Goal: Task Accomplishment & Management: Manage account settings

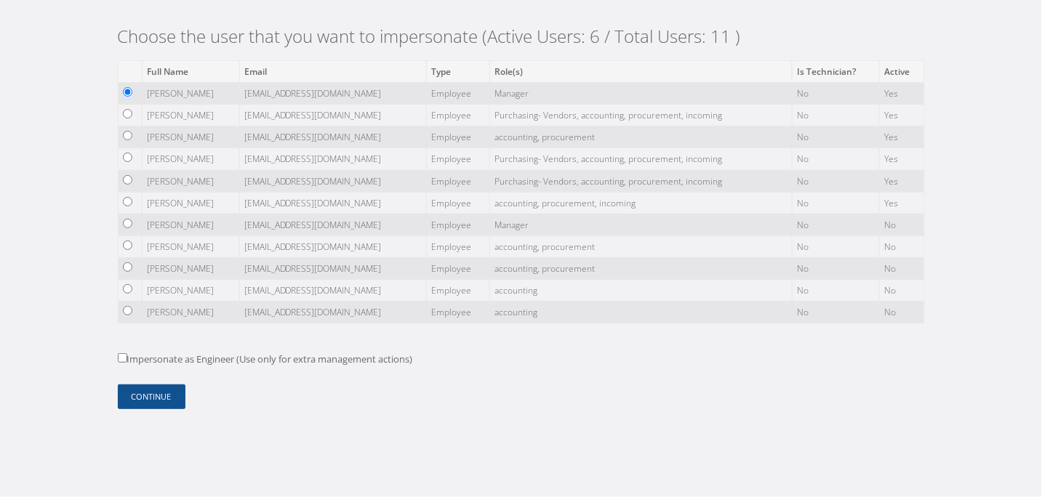
click at [132, 137] on td at bounding box center [130, 138] width 24 height 22
click at [130, 136] on input "radio" at bounding box center [127, 135] width 9 height 9
radio input "true"
click at [171, 401] on button "Continue" at bounding box center [152, 397] width 68 height 25
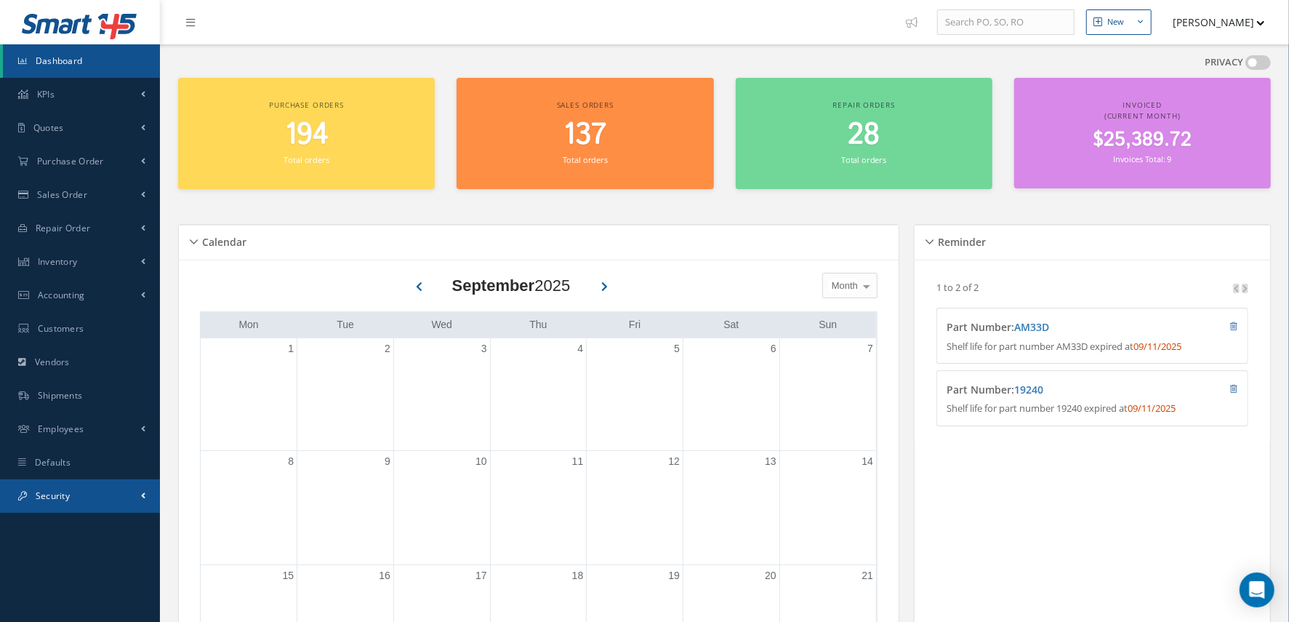
click at [111, 487] on link "Security" at bounding box center [80, 495] width 160 height 33
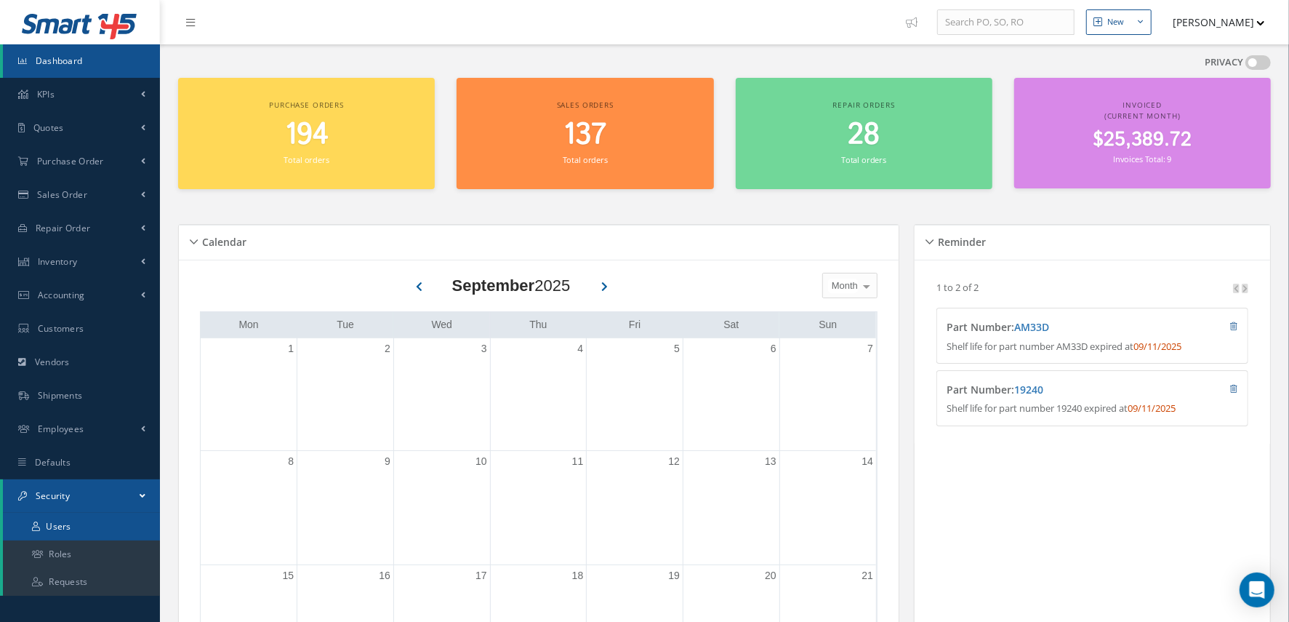
click at [106, 521] on link "Users" at bounding box center [81, 527] width 157 height 28
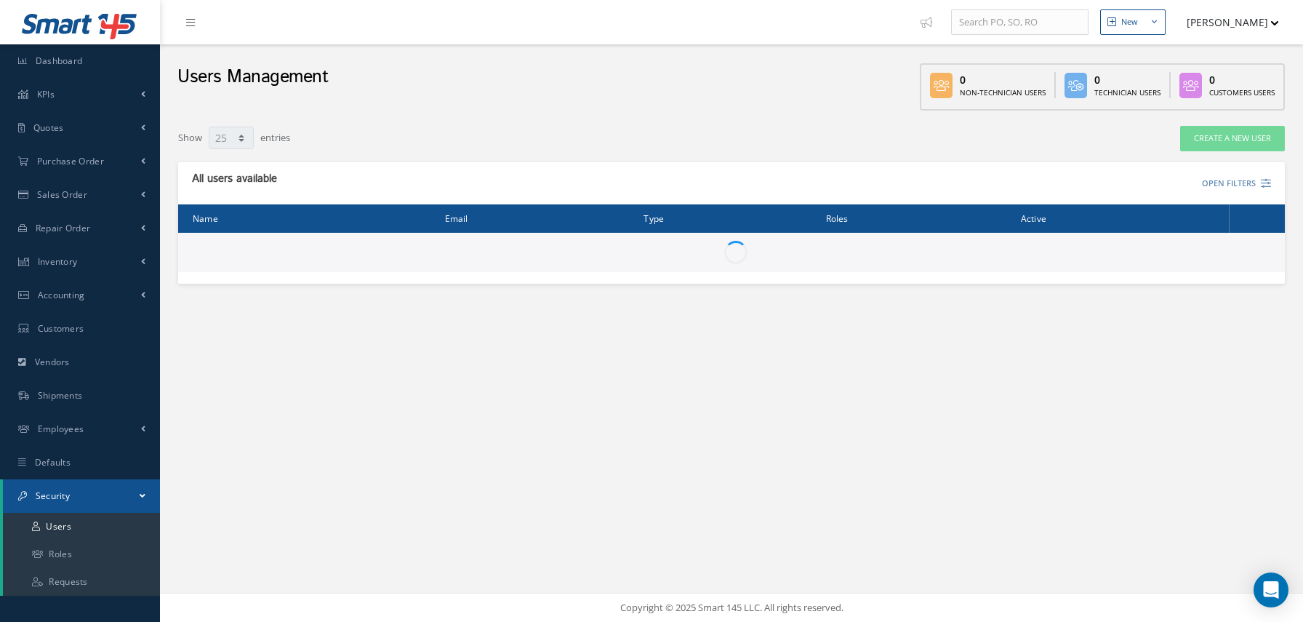
select select "25"
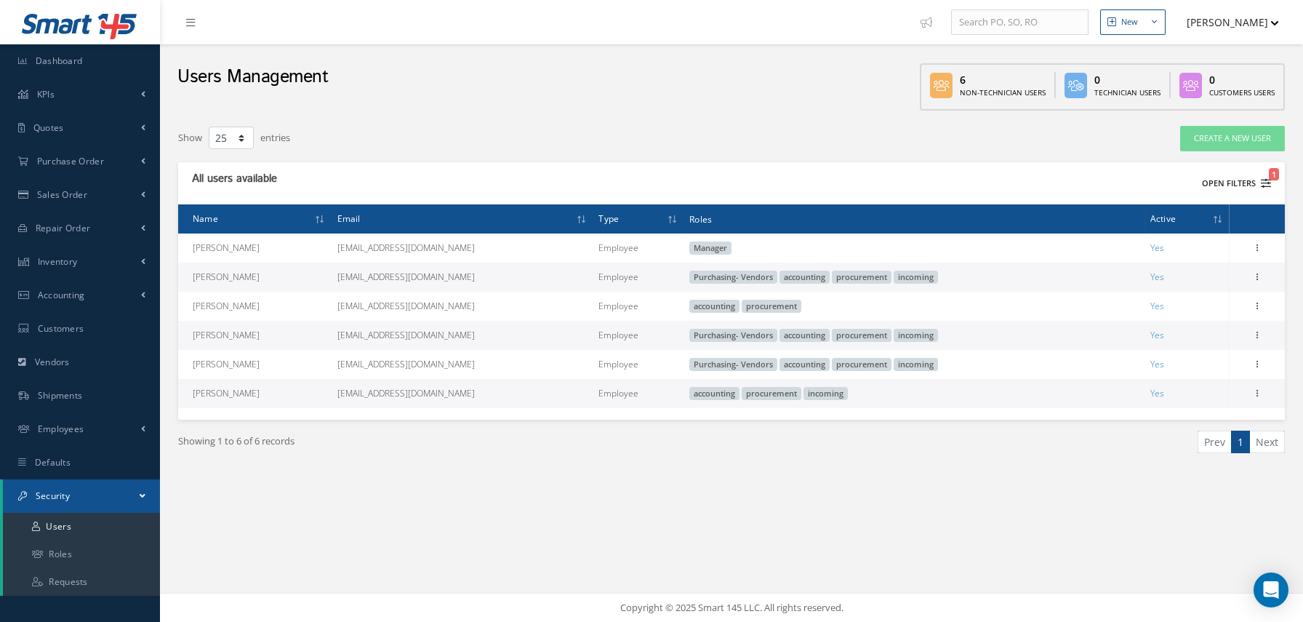
click at [1251, 176] on button "Open Filters 1" at bounding box center [1230, 184] width 82 height 24
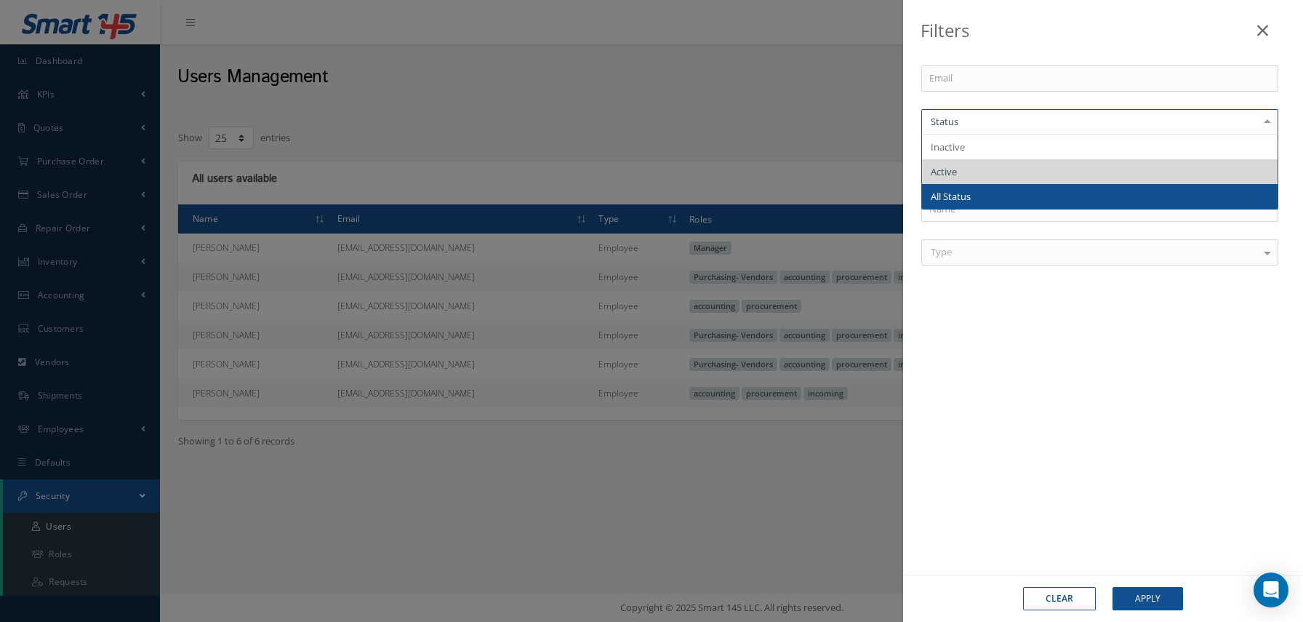
click at [1008, 198] on span "All Status" at bounding box center [1100, 196] width 356 height 25
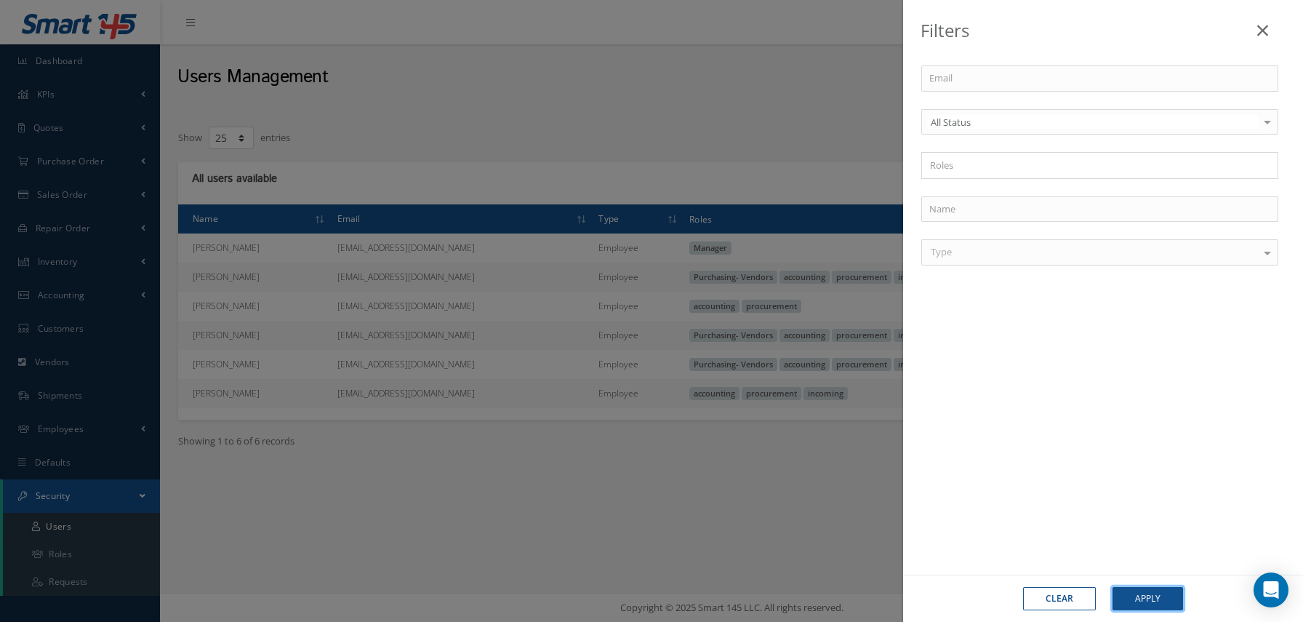
click at [1166, 608] on button "Apply" at bounding box center [1147, 598] width 71 height 23
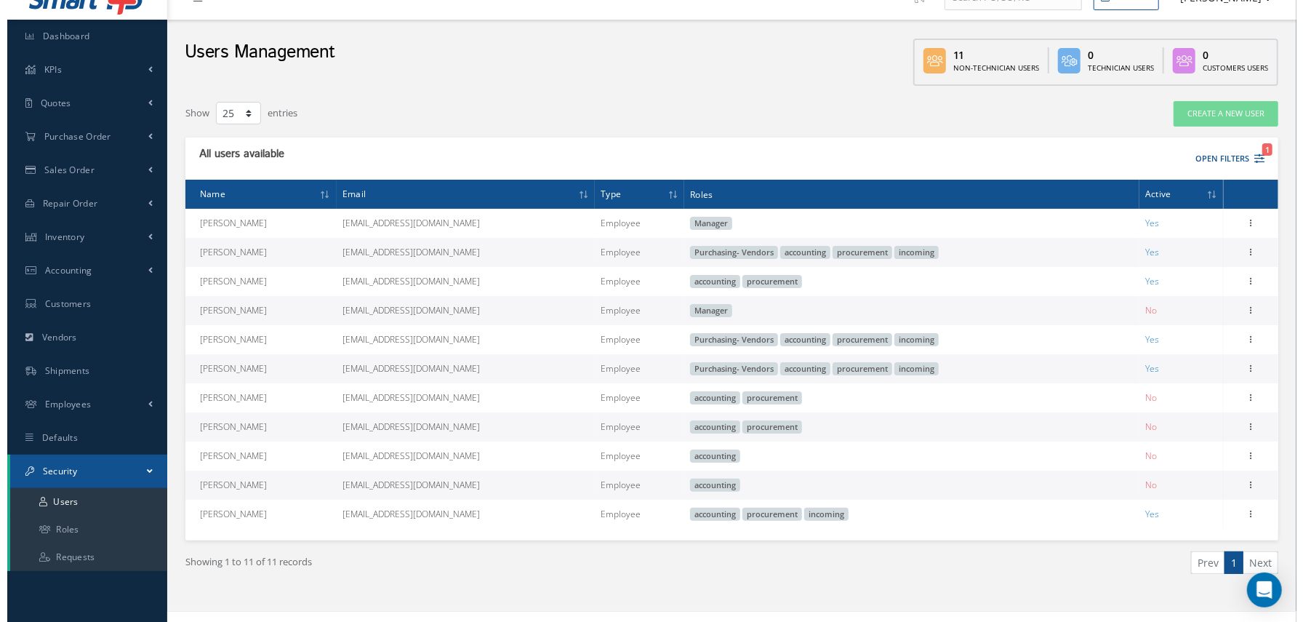
scroll to position [48, 0]
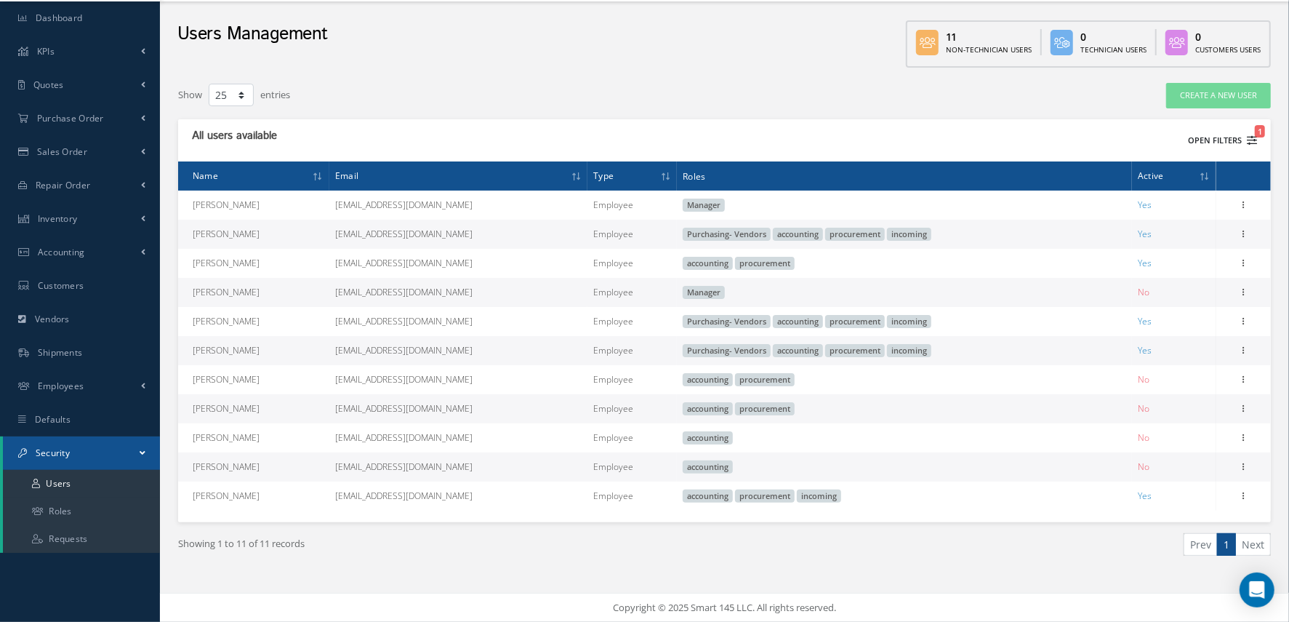
click at [1242, 129] on button "Open Filters 1" at bounding box center [1216, 141] width 82 height 24
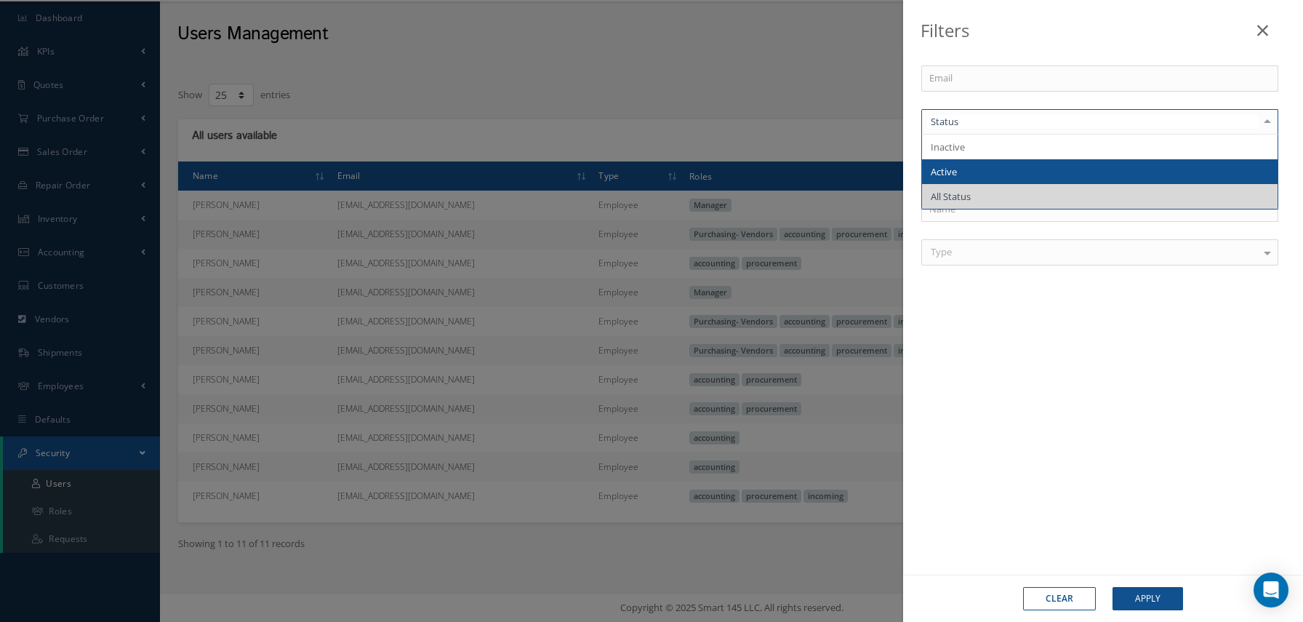
click at [982, 166] on span "Active" at bounding box center [1100, 171] width 356 height 25
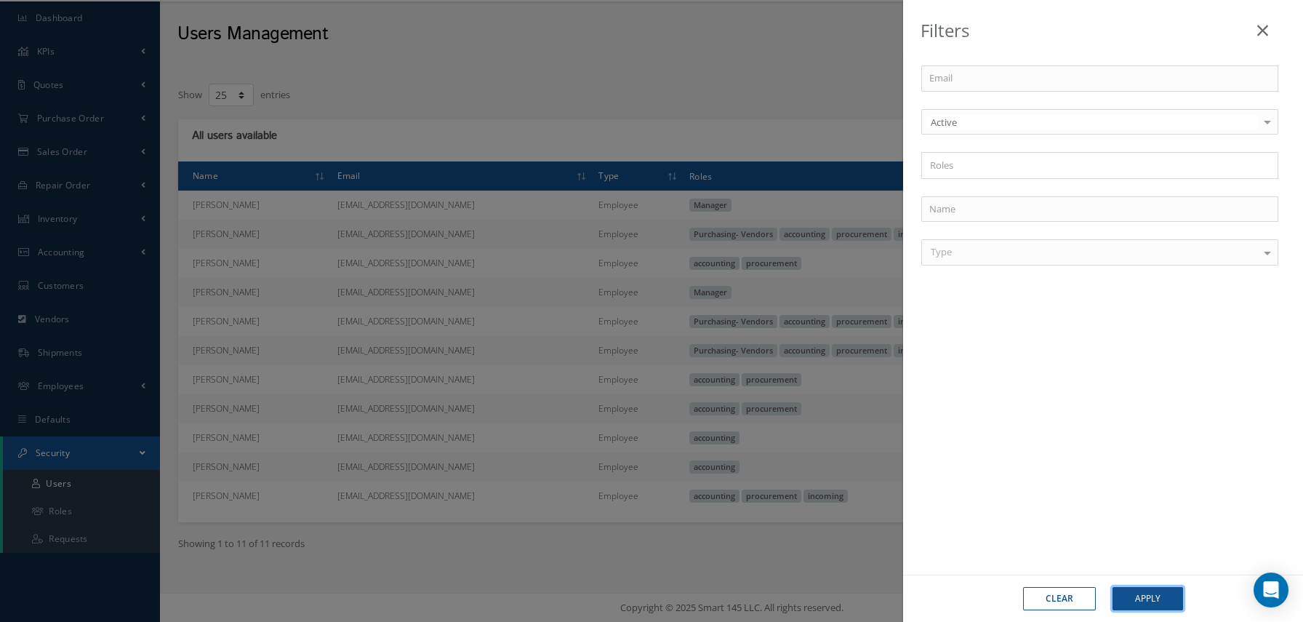
click at [1161, 601] on button "Apply" at bounding box center [1147, 598] width 71 height 23
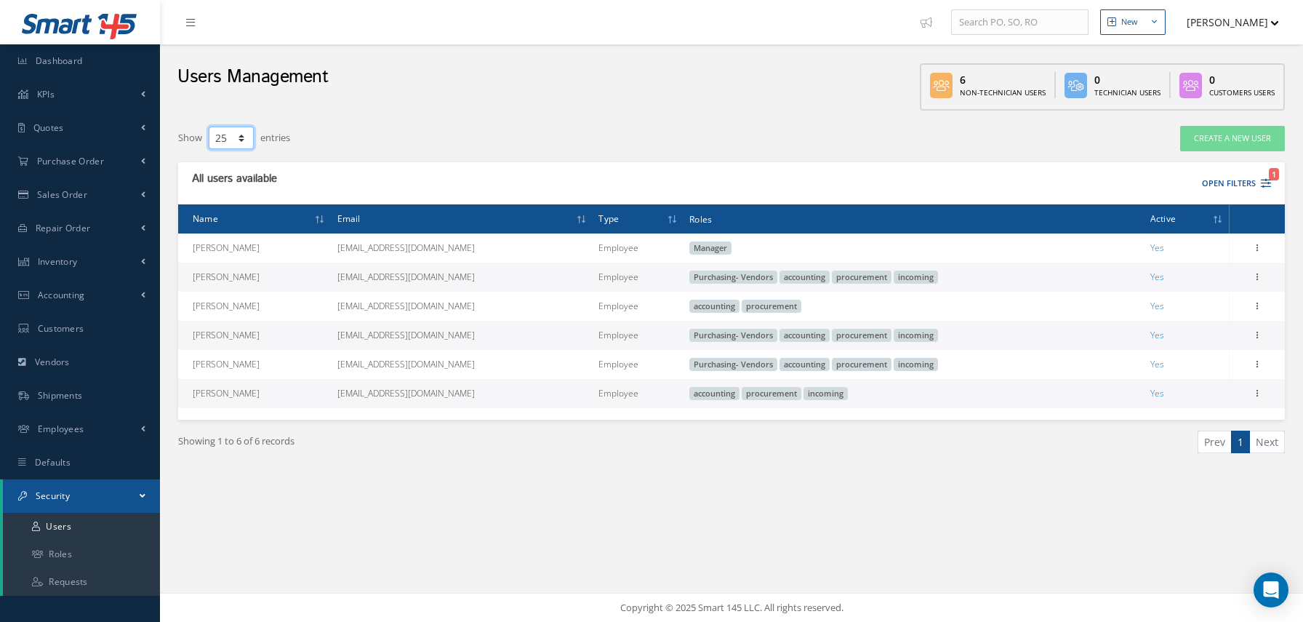
click at [228, 135] on select "10 25 50 100" at bounding box center [231, 138] width 45 height 23
click at [391, 107] on div "Users Management 6 Non-Technician Users 0 Technician Users 0 Customers Users" at bounding box center [731, 80] width 1143 height 73
drag, startPoint x: 191, startPoint y: 249, endPoint x: 1227, endPoint y: 397, distance: 1046.6
click at [1227, 397] on tbody "Brian Hanrahan bcobb@world-aerospace.com Employee Manager Yes Edit Sylvia Romer…" at bounding box center [731, 320] width 1107 height 174
copy tbody "Brian Hanrahan bcobb@world-aerospace.com Employee Manager Yes Edit Sylvia Romer…"
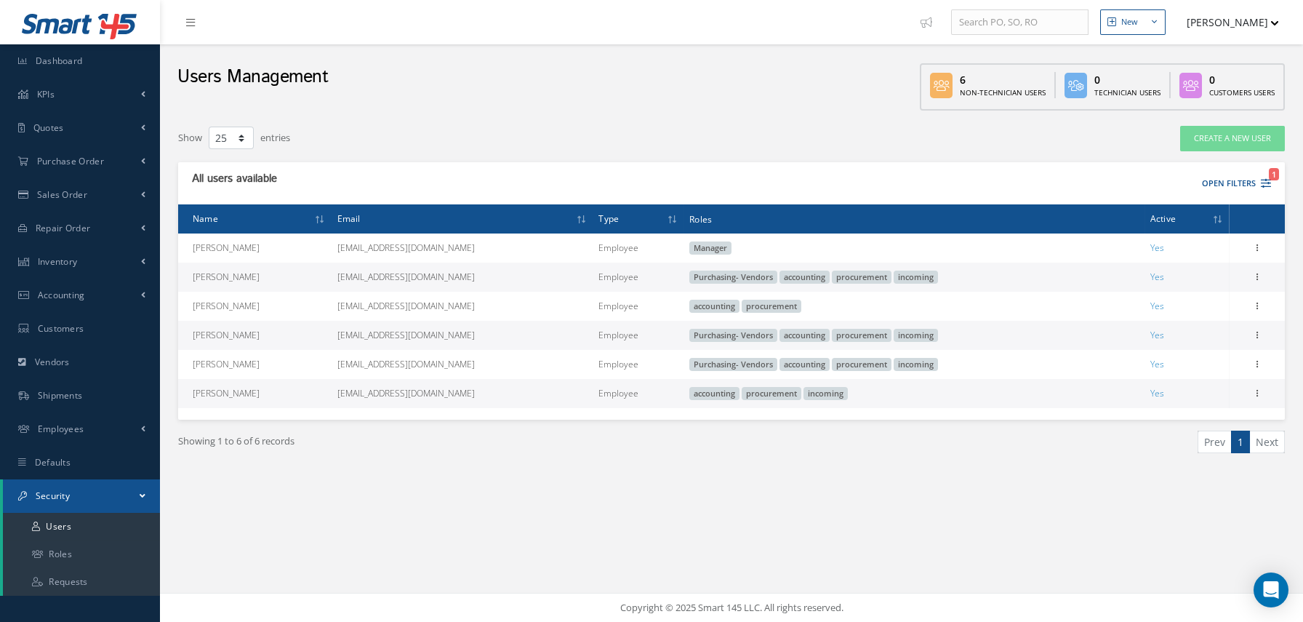
click at [1298, 229] on div "New New Purchase Order New Customer Quote New Sales Order New Repair Order Bria…" at bounding box center [731, 311] width 1143 height 622
click at [1299, 233] on div "New New Purchase Order New Customer Quote New Sales Order New Repair Order Bria…" at bounding box center [731, 311] width 1143 height 622
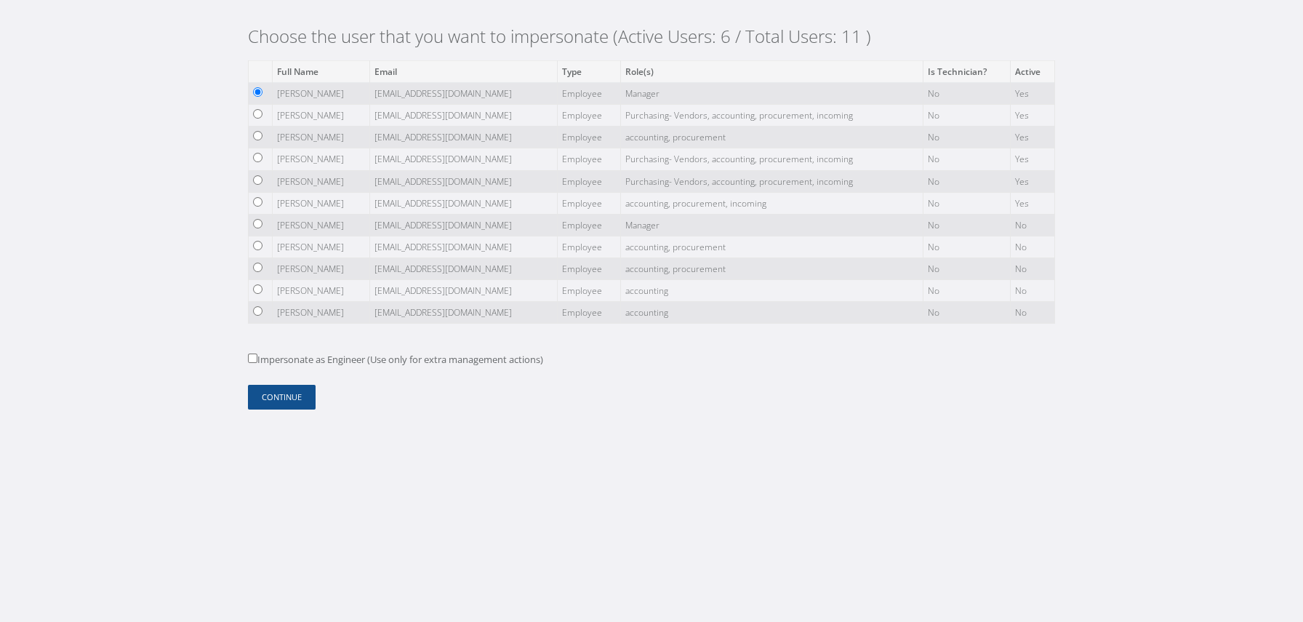
click at [326, 357] on label "Impersonate as Engineer (Use only for extra management actions)" at bounding box center [395, 360] width 295 height 15
click at [257, 357] on input "Impersonate as Engineer (Use only for extra management actions)" at bounding box center [252, 357] width 9 height 9
checkbox input "true"
click at [304, 401] on button "Continue" at bounding box center [282, 397] width 68 height 25
drag, startPoint x: 356, startPoint y: 201, endPoint x: 325, endPoint y: 204, distance: 30.6
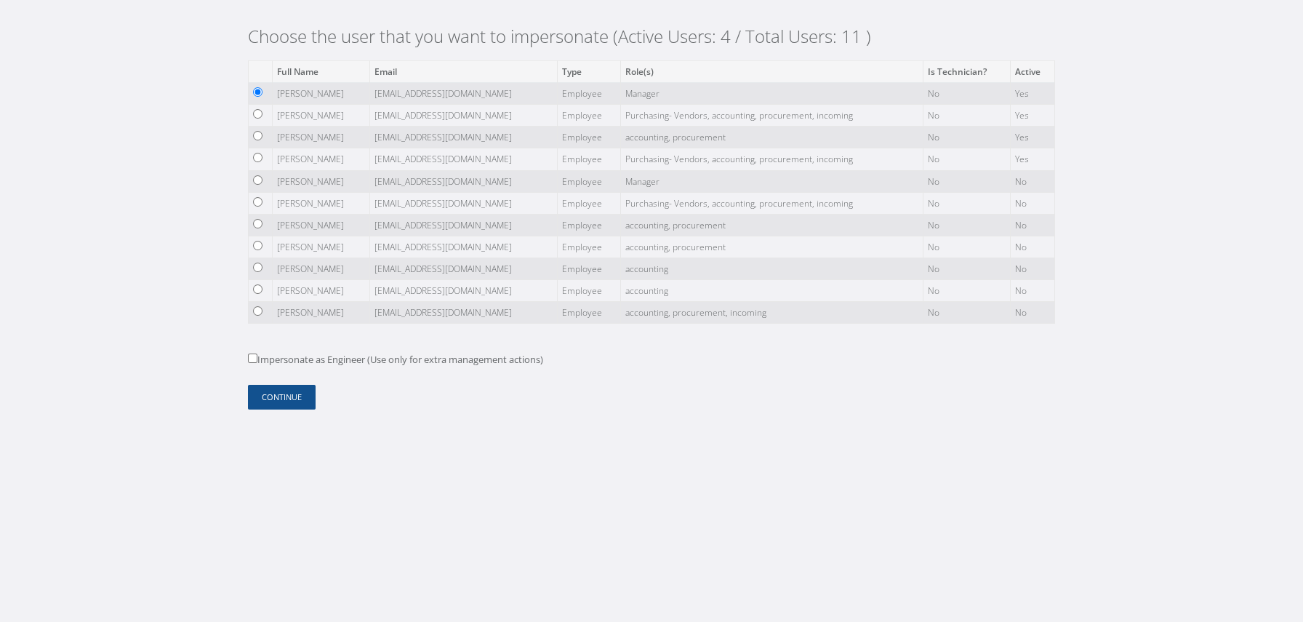
click at [325, 204] on td "[PERSON_NAME]" at bounding box center [321, 203] width 97 height 22
copy td "Villada"
click at [367, 197] on td "[PERSON_NAME]" at bounding box center [321, 203] width 97 height 22
drag, startPoint x: 337, startPoint y: 310, endPoint x: 312, endPoint y: 311, distance: 25.5
click at [312, 311] on td "[PERSON_NAME]" at bounding box center [321, 313] width 97 height 22
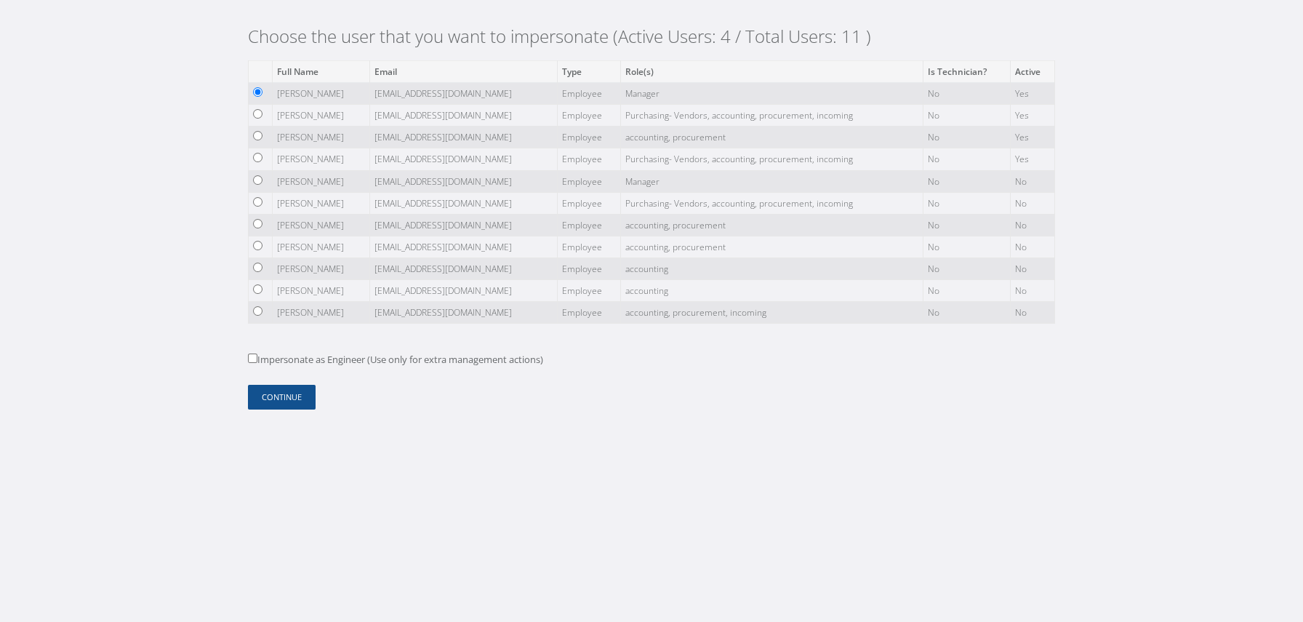
copy td "Rojas"
click at [419, 357] on label "Impersonate as Engineer (Use only for extra management actions)" at bounding box center [395, 360] width 295 height 15
click at [257, 357] on input "Impersonate as Engineer (Use only for extra management actions)" at bounding box center [252, 357] width 9 height 9
checkbox input "true"
click at [281, 398] on button "Continue" at bounding box center [282, 397] width 68 height 25
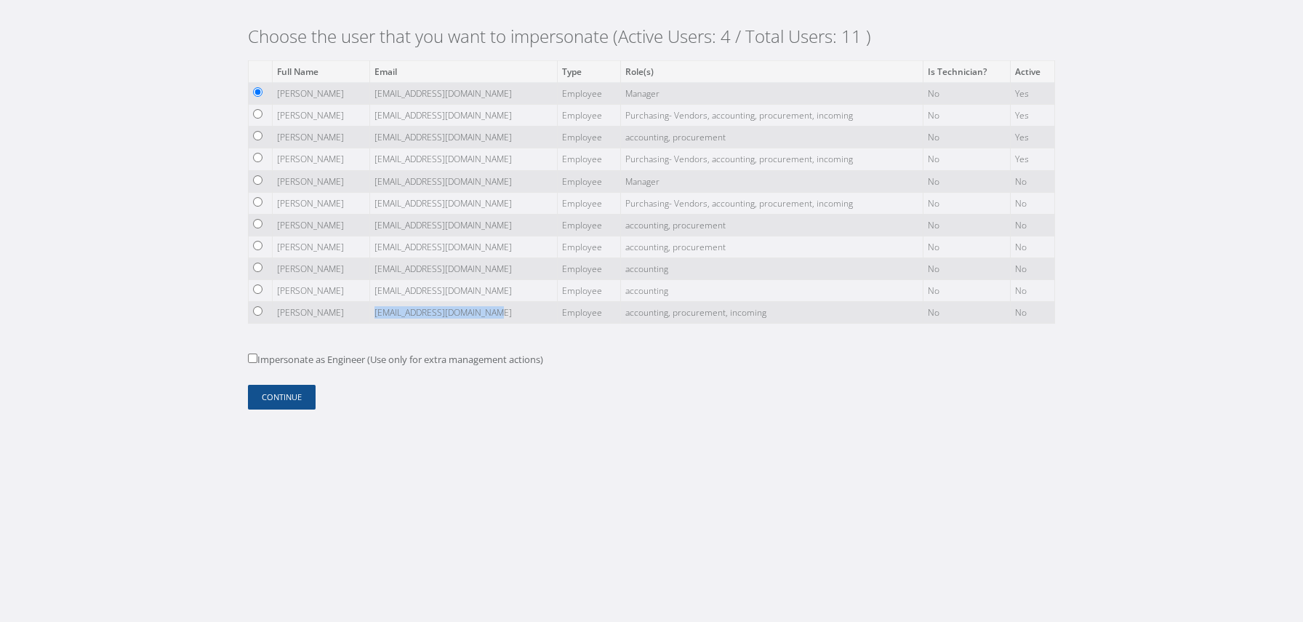
drag, startPoint x: 509, startPoint y: 308, endPoint x: 385, endPoint y: 314, distance: 123.8
click at [385, 314] on td "[EMAIL_ADDRESS][DOMAIN_NAME]" at bounding box center [464, 313] width 188 height 22
copy td "[EMAIL_ADDRESS][DOMAIN_NAME]"
drag, startPoint x: 326, startPoint y: 201, endPoint x: 260, endPoint y: 201, distance: 65.4
click at [260, 201] on tr "[PERSON_NAME] [EMAIL_ADDRESS][DOMAIN_NAME] Employee Purchasing- Vendors, accoun…" at bounding box center [652, 203] width 806 height 22
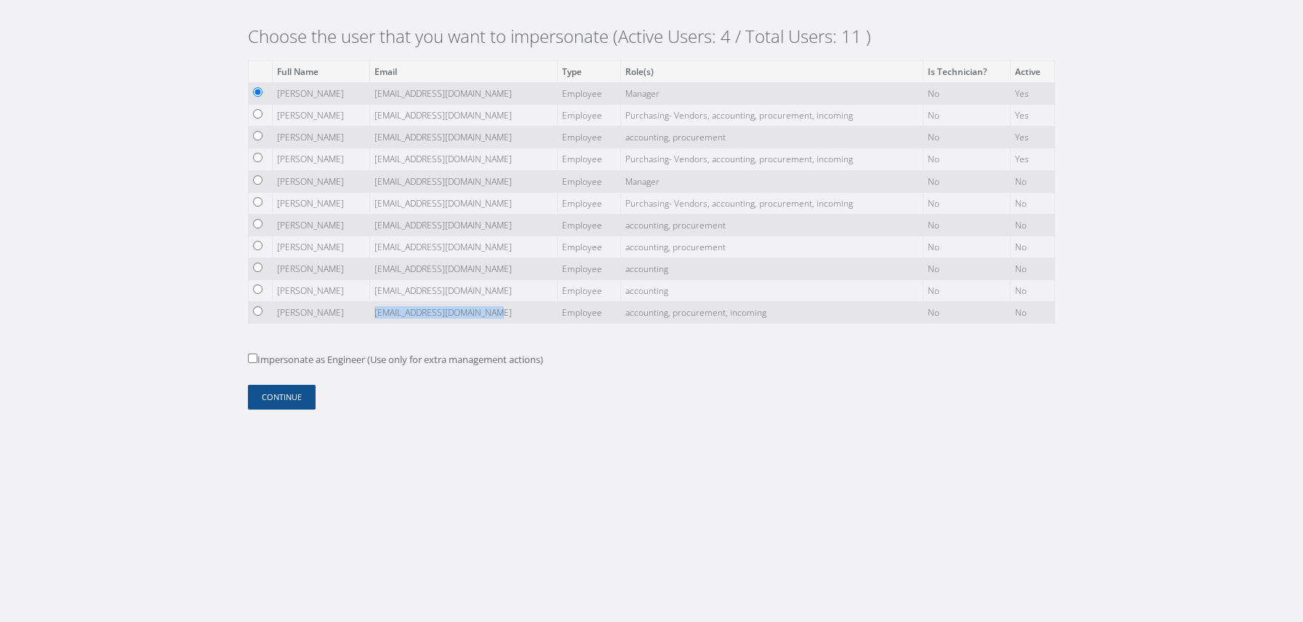
copy tr "[PERSON_NAME]"
click at [356, 204] on td "[PERSON_NAME]" at bounding box center [321, 203] width 97 height 22
drag, startPoint x: 388, startPoint y: 180, endPoint x: 522, endPoint y: 180, distance: 134.5
click at [522, 180] on td "[EMAIL_ADDRESS][DOMAIN_NAME]" at bounding box center [464, 181] width 188 height 22
copy td "[EMAIL_ADDRESS][DOMAIN_NAME]"
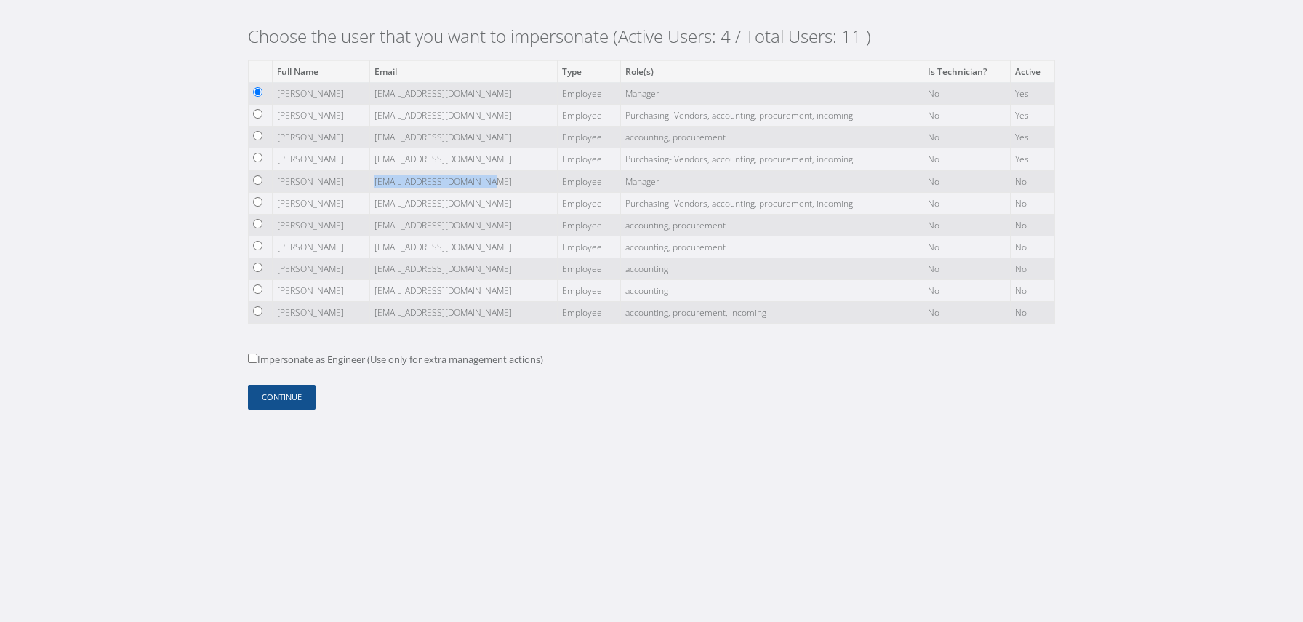
click at [507, 182] on td "[EMAIL_ADDRESS][DOMAIN_NAME]" at bounding box center [464, 181] width 188 height 22
drag, startPoint x: 386, startPoint y: 201, endPoint x: 523, endPoint y: 207, distance: 137.6
click at [523, 207] on td "jcvillada@world-aerospace.com" at bounding box center [464, 203] width 188 height 22
click at [513, 198] on td "jcvillada@world-aerospace.com" at bounding box center [464, 203] width 188 height 22
drag, startPoint x: 388, startPoint y: 180, endPoint x: 514, endPoint y: 180, distance: 126.5
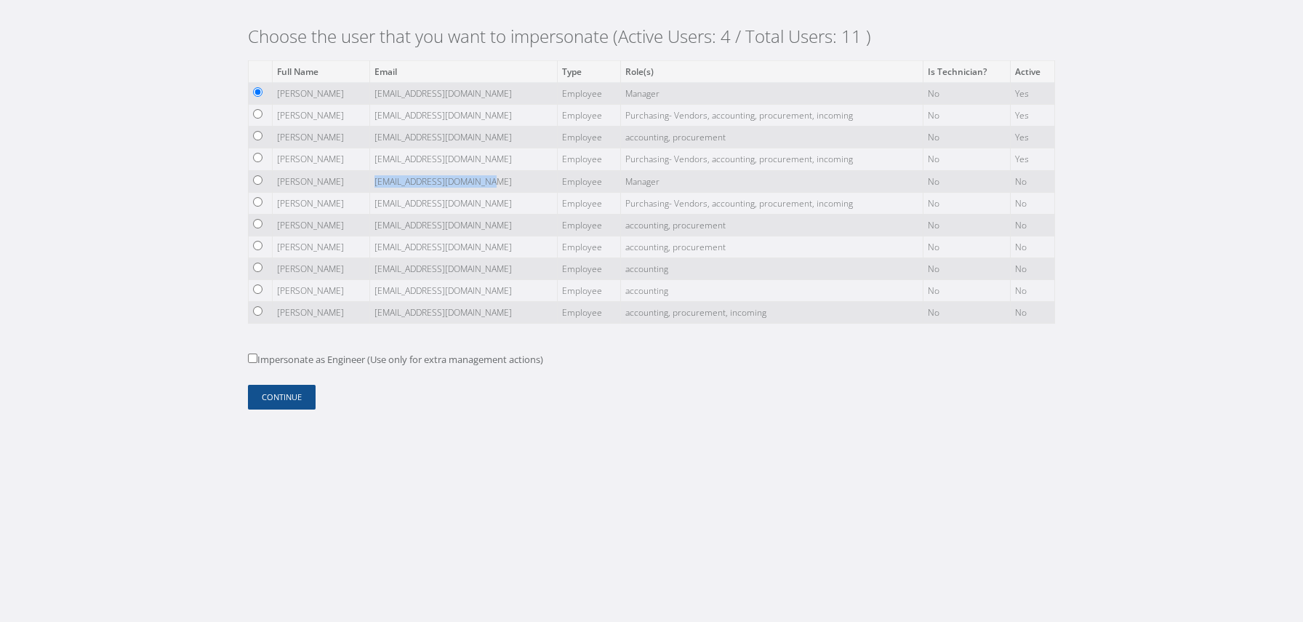
click at [514, 180] on td "oalba@world-aerospace.com" at bounding box center [464, 181] width 188 height 22
copy td "oalba@world-aerospace.com"
click at [470, 176] on td "oalba@world-aerospace.com" at bounding box center [464, 181] width 188 height 22
click at [473, 195] on td "jcvillada@world-aerospace.com" at bounding box center [464, 203] width 188 height 22
click at [483, 206] on td "[EMAIL_ADDRESS][DOMAIN_NAME]" at bounding box center [464, 203] width 188 height 22
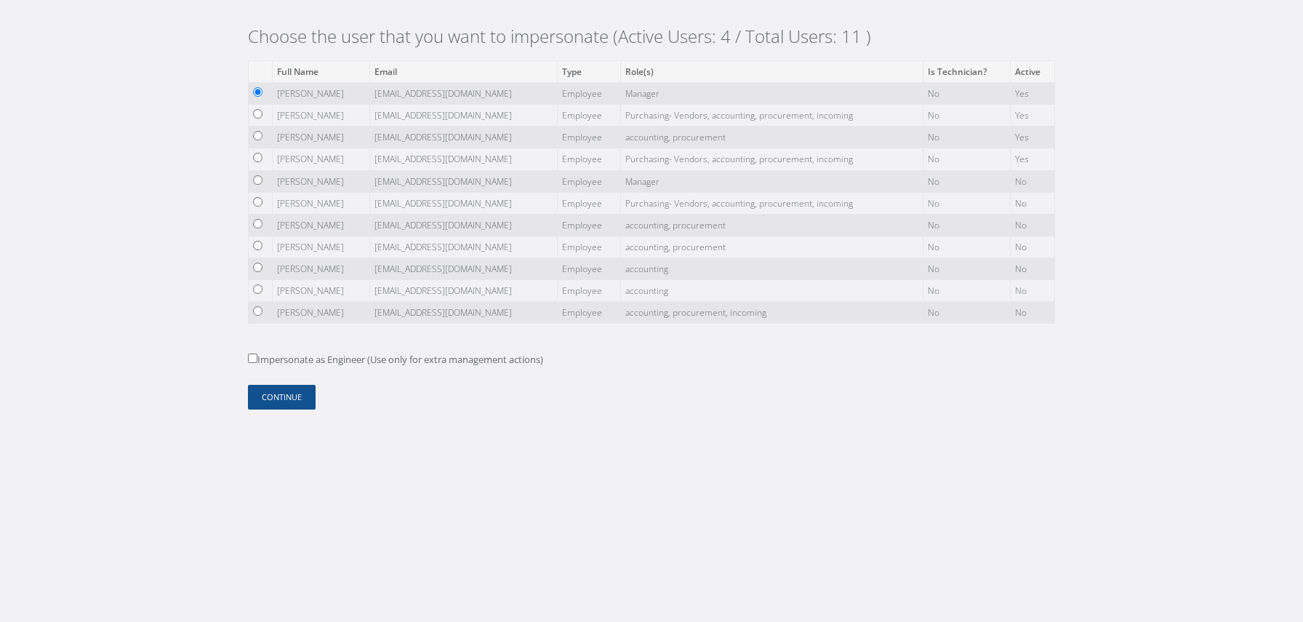
click at [490, 185] on td "oalba@world-aerospace.com" at bounding box center [464, 181] width 188 height 22
click at [487, 207] on td "[EMAIL_ADDRESS][DOMAIN_NAME]" at bounding box center [464, 203] width 188 height 22
click at [491, 188] on td "oalba@world-aerospace.com" at bounding box center [464, 181] width 188 height 22
drag, startPoint x: 385, startPoint y: 202, endPoint x: 518, endPoint y: 206, distance: 132.4
click at [518, 206] on td "[EMAIL_ADDRESS][DOMAIN_NAME]" at bounding box center [464, 203] width 188 height 22
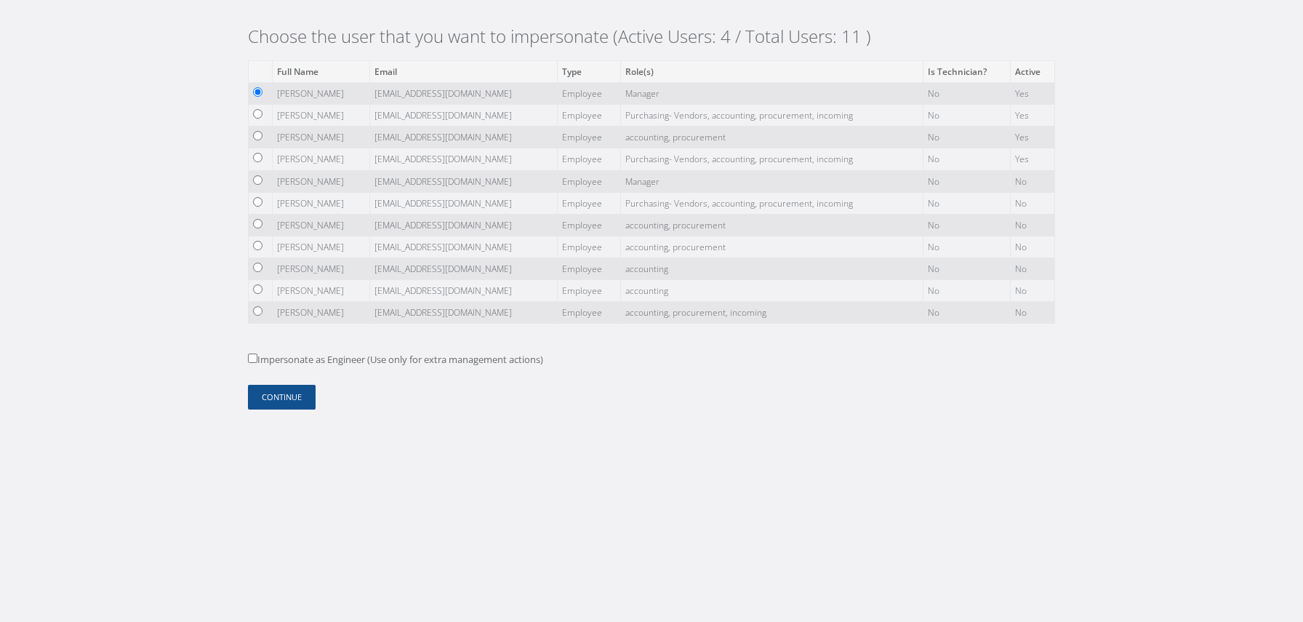
copy td "[EMAIL_ADDRESS][DOMAIN_NAME]"
click at [305, 388] on button "Continue" at bounding box center [282, 397] width 68 height 25
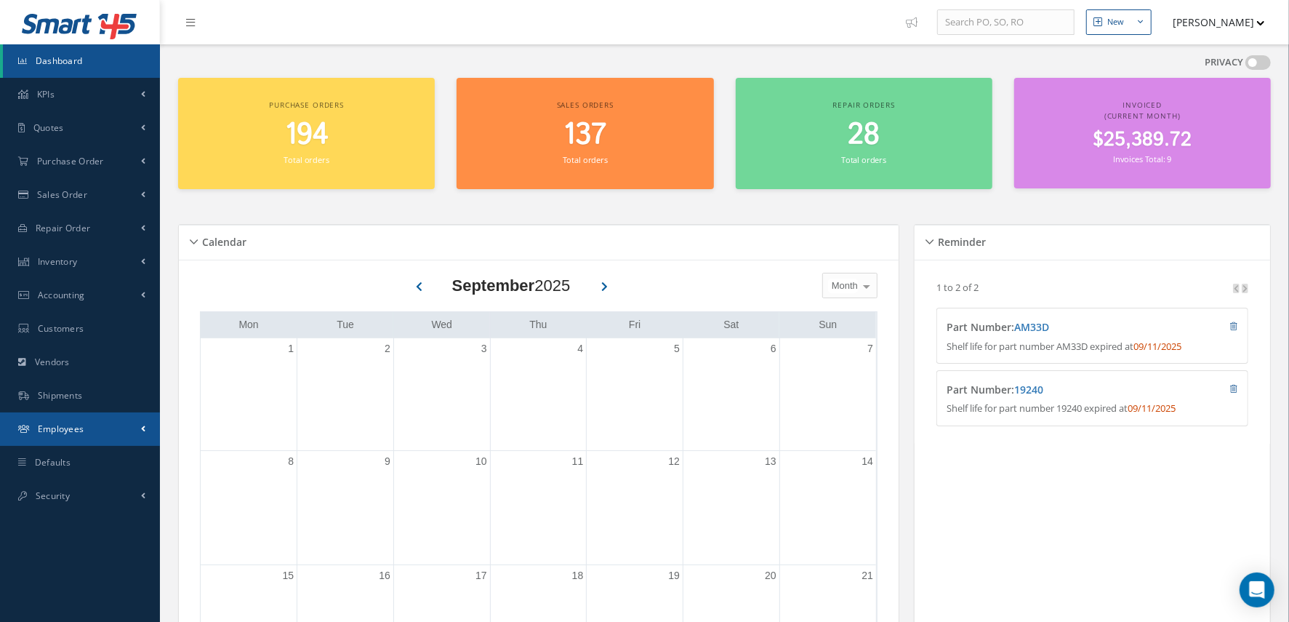
click at [123, 425] on link "Employees" at bounding box center [80, 428] width 160 height 33
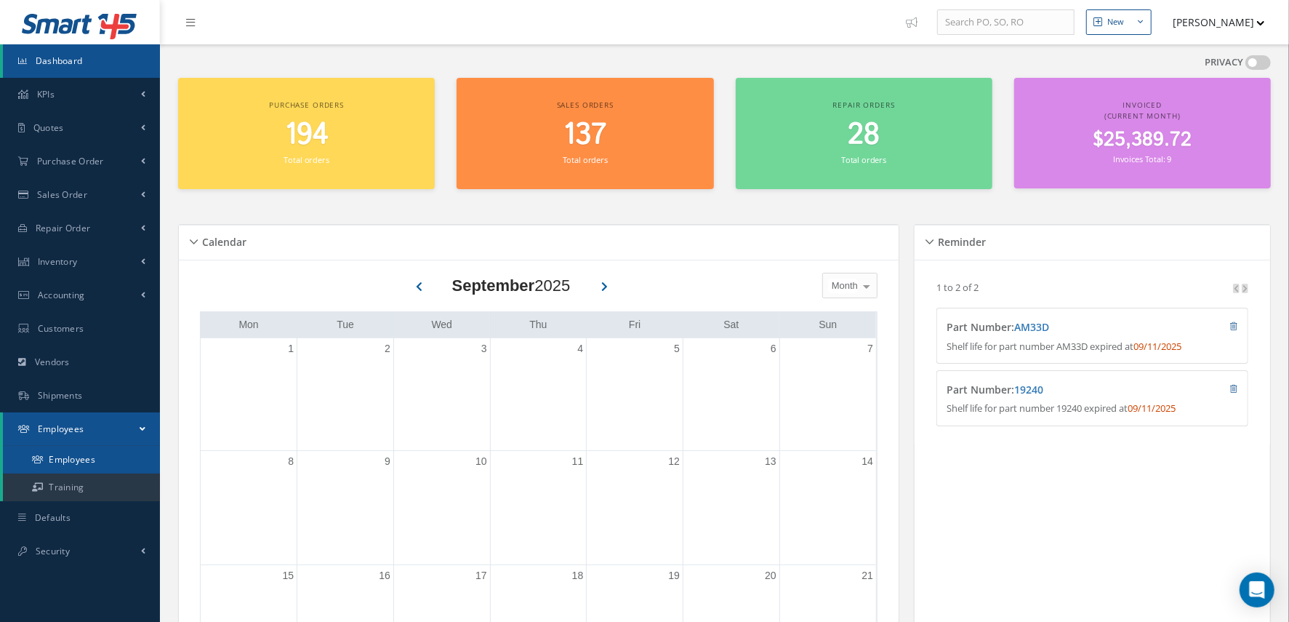
click at [90, 468] on link "Employees" at bounding box center [81, 460] width 157 height 28
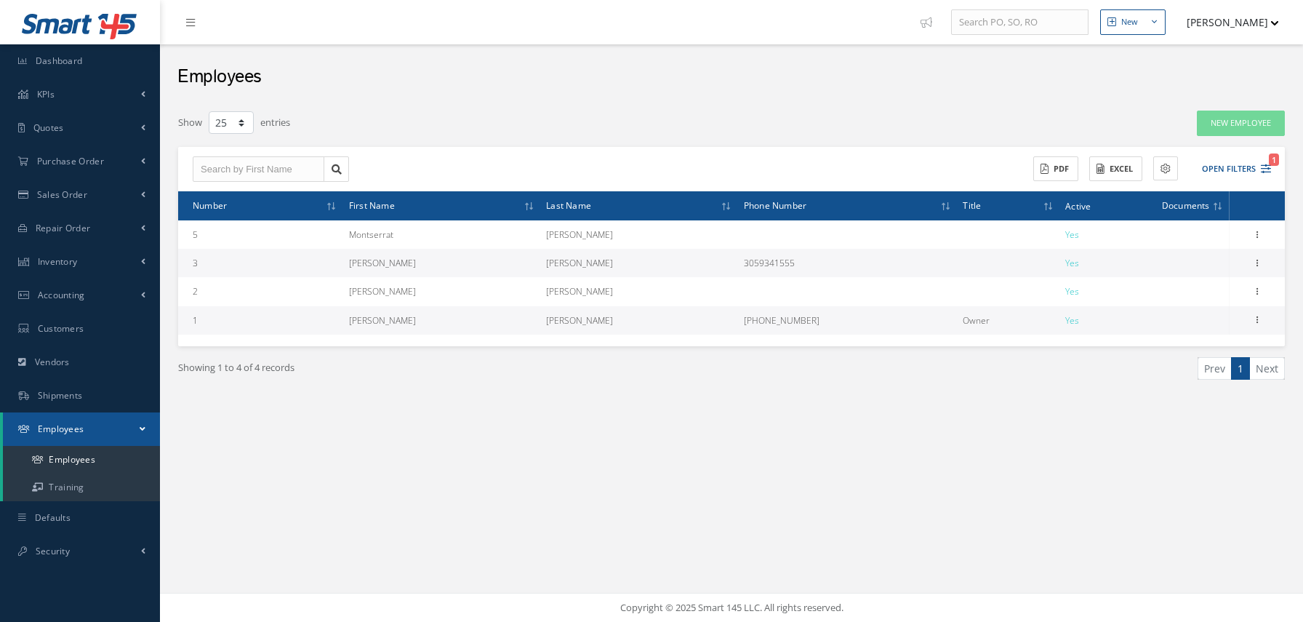
select select "25"
click at [1248, 167] on button "Open Filters 1" at bounding box center [1230, 169] width 82 height 24
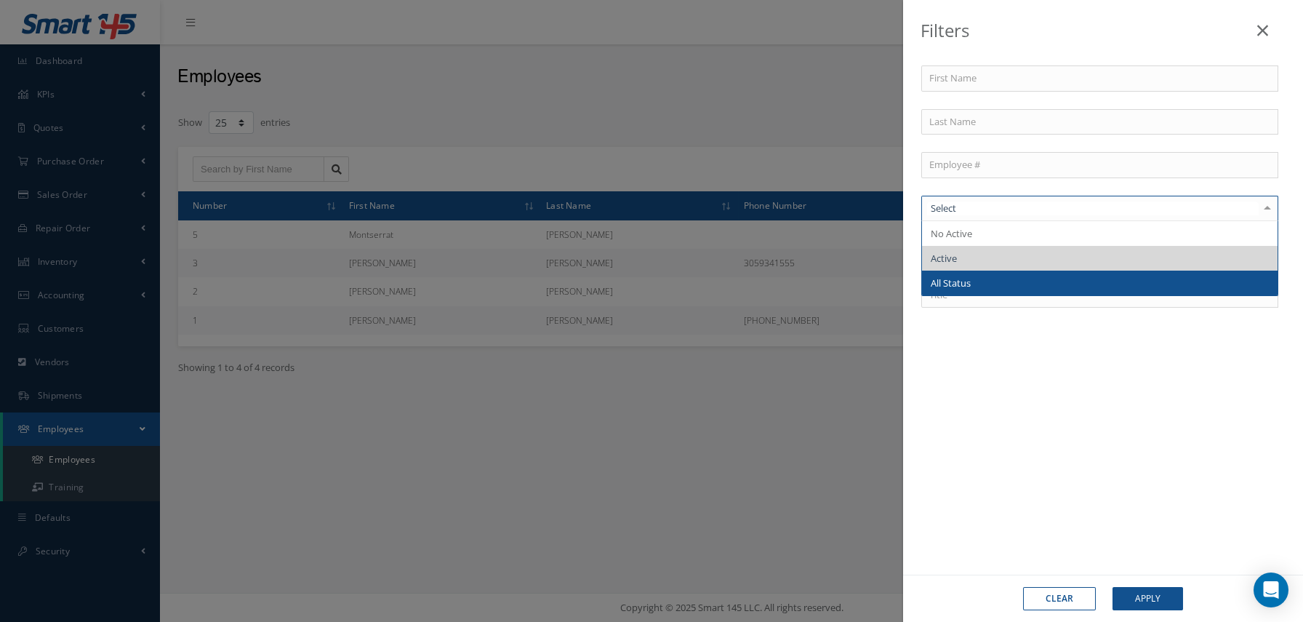
click at [982, 273] on span "All Status" at bounding box center [1100, 282] width 356 height 25
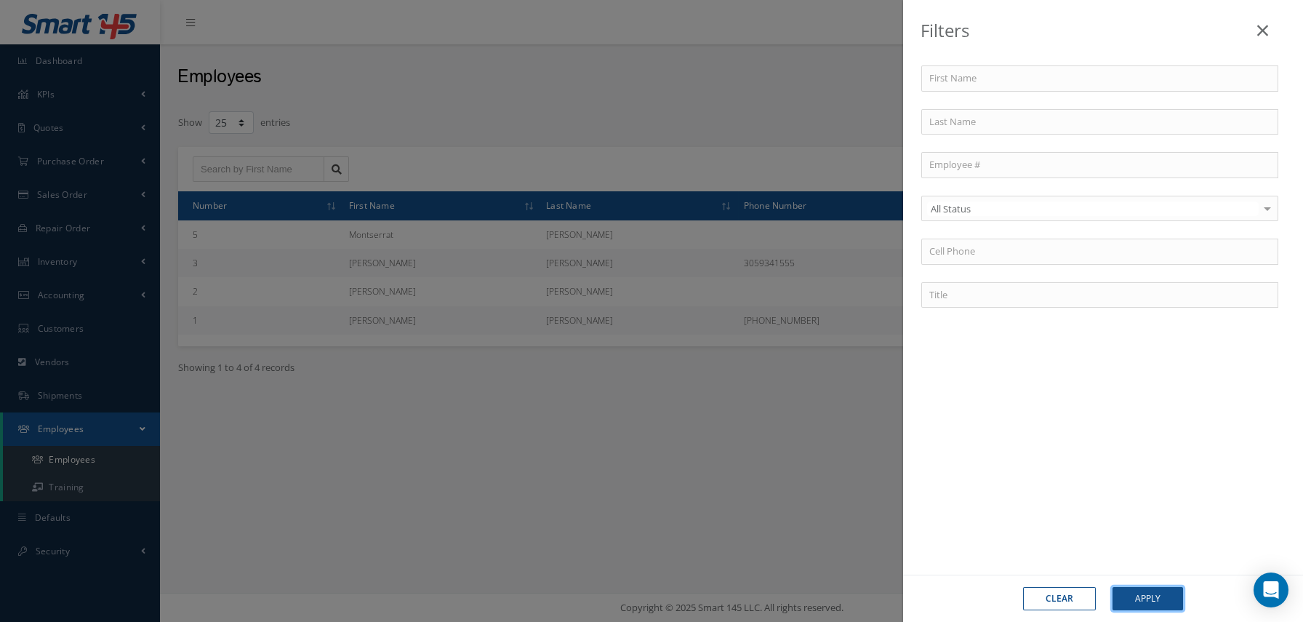
click at [1161, 596] on button "Apply" at bounding box center [1147, 598] width 71 height 23
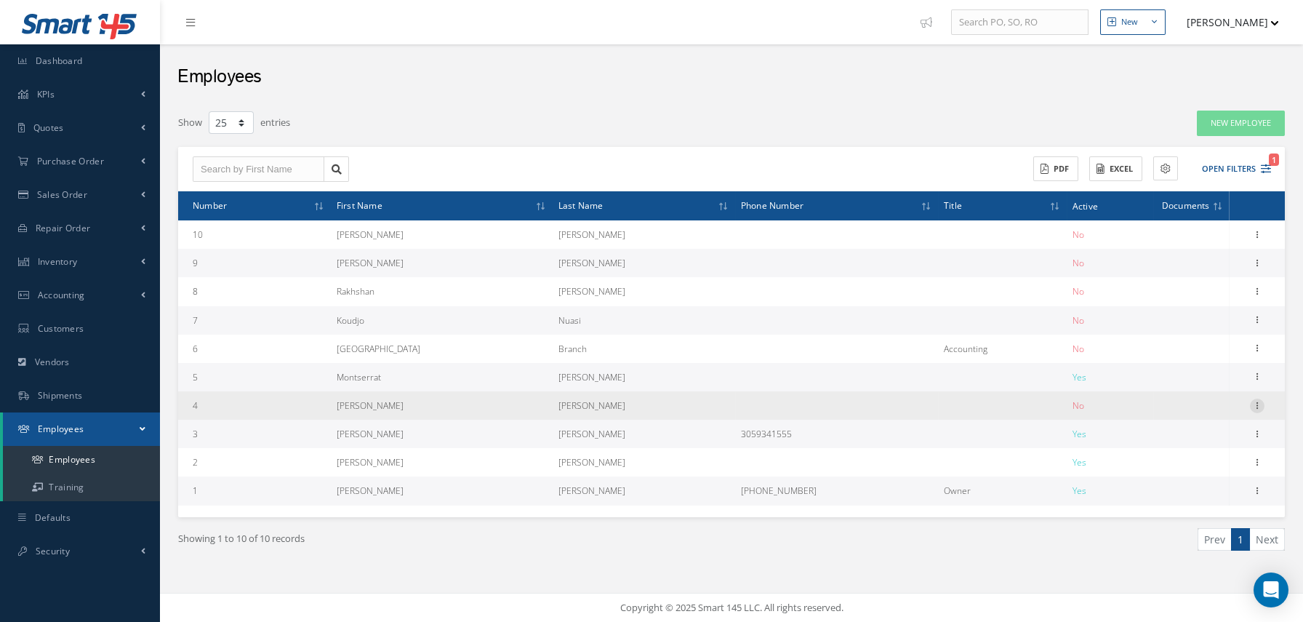
click at [1259, 405] on icon at bounding box center [1257, 404] width 15 height 12
click at [1197, 417] on link "Edit" at bounding box center [1190, 415] width 115 height 19
type input "Juan Camilo"
type input "Villada"
type input "4"
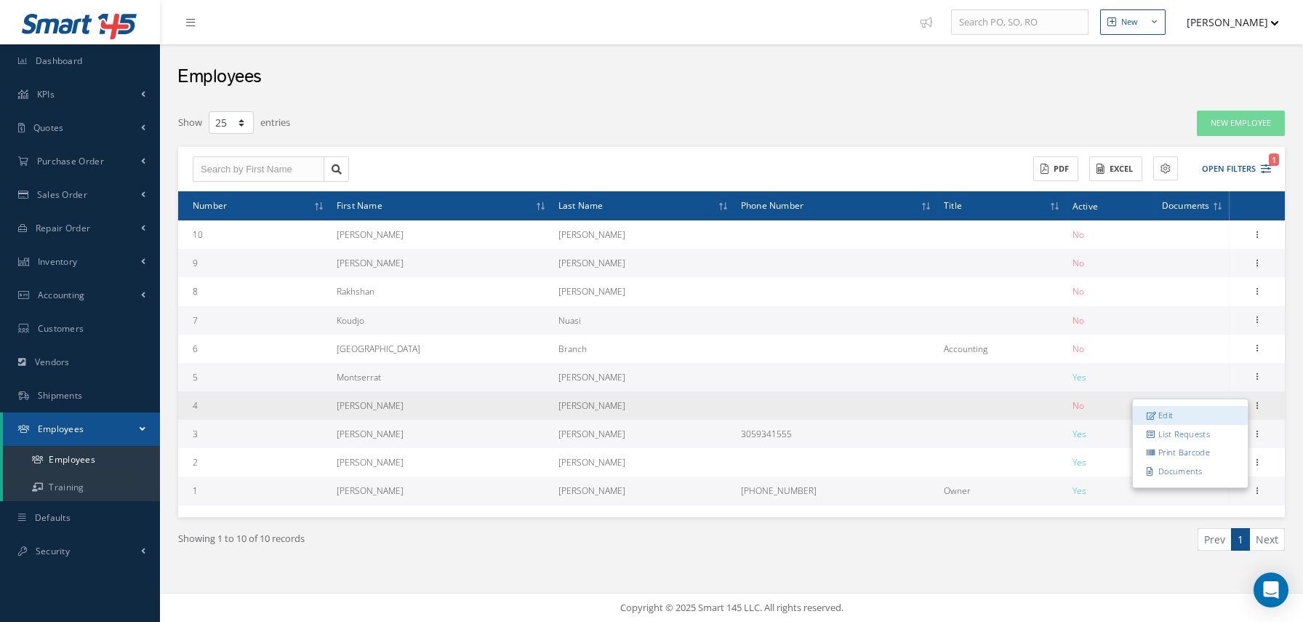
type input "[EMAIL_ADDRESS][DOMAIN_NAME]"
checkbox input "false"
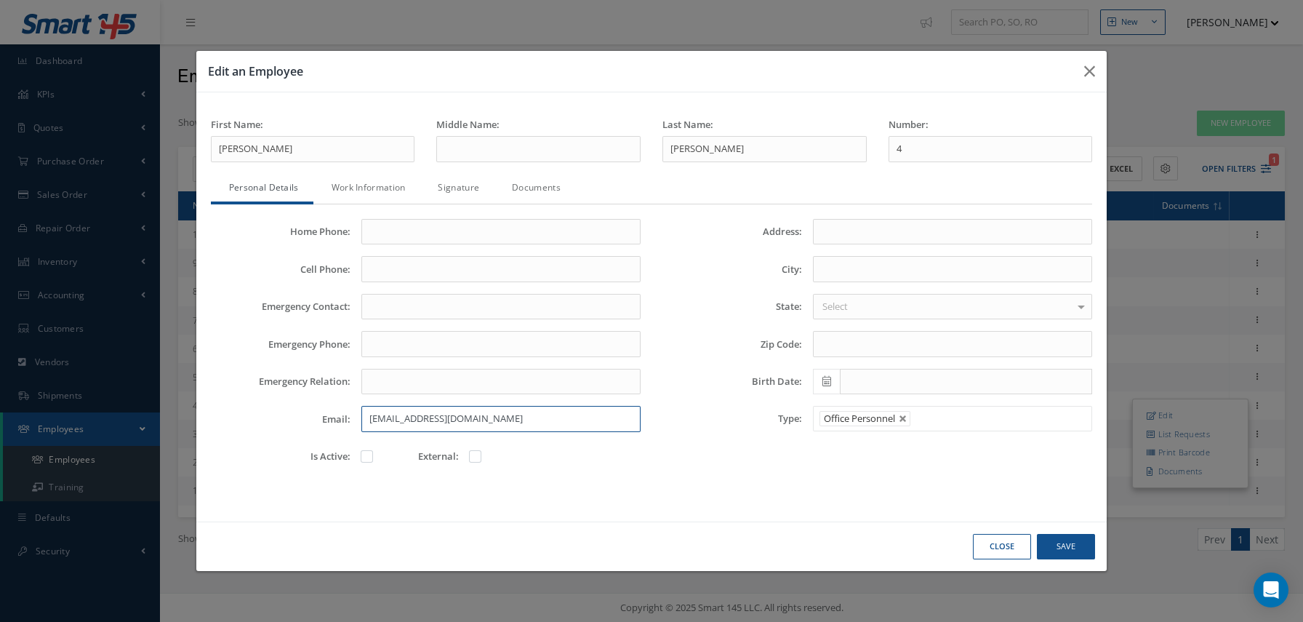
drag, startPoint x: 607, startPoint y: 420, endPoint x: 367, endPoint y: 422, distance: 239.9
click at [367, 422] on input "[EMAIL_ADDRESS][DOMAIN_NAME]" at bounding box center [500, 419] width 279 height 26
click at [695, 347] on label "Zip Code:" at bounding box center [726, 344] width 151 height 11
click at [813, 347] on input "Zip Code:" at bounding box center [952, 344] width 279 height 26
click at [1094, 71] on icon "button" at bounding box center [1089, 71] width 11 height 17
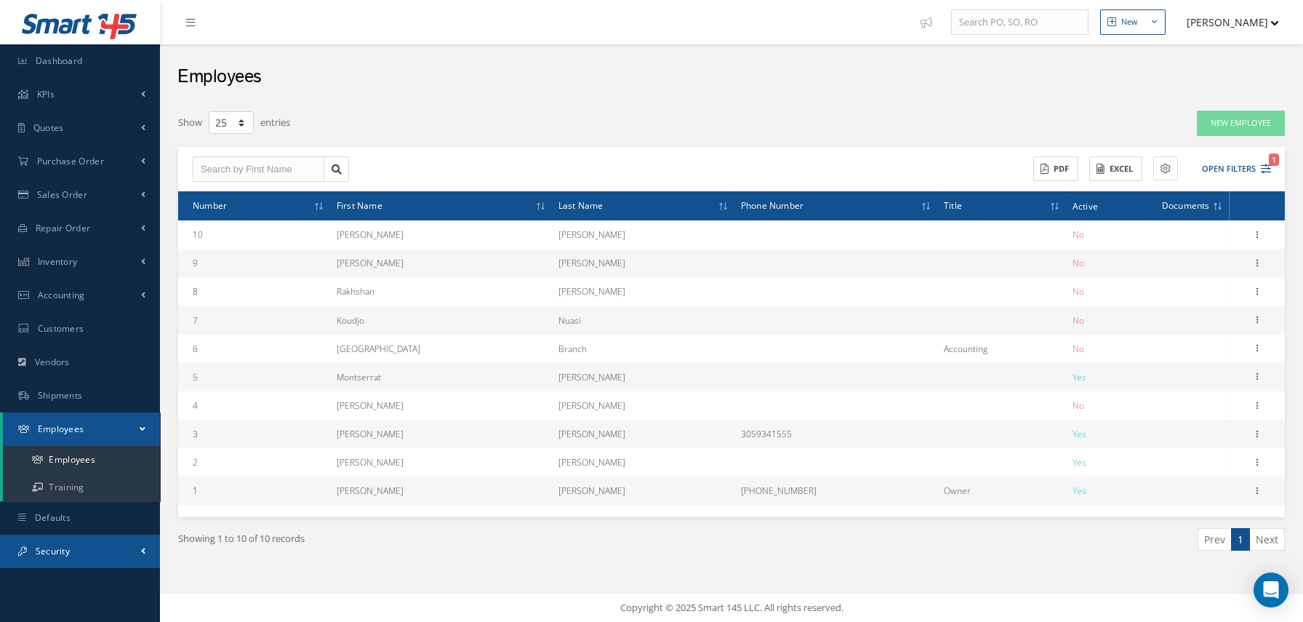
click at [100, 539] on link "Security" at bounding box center [80, 550] width 160 height 33
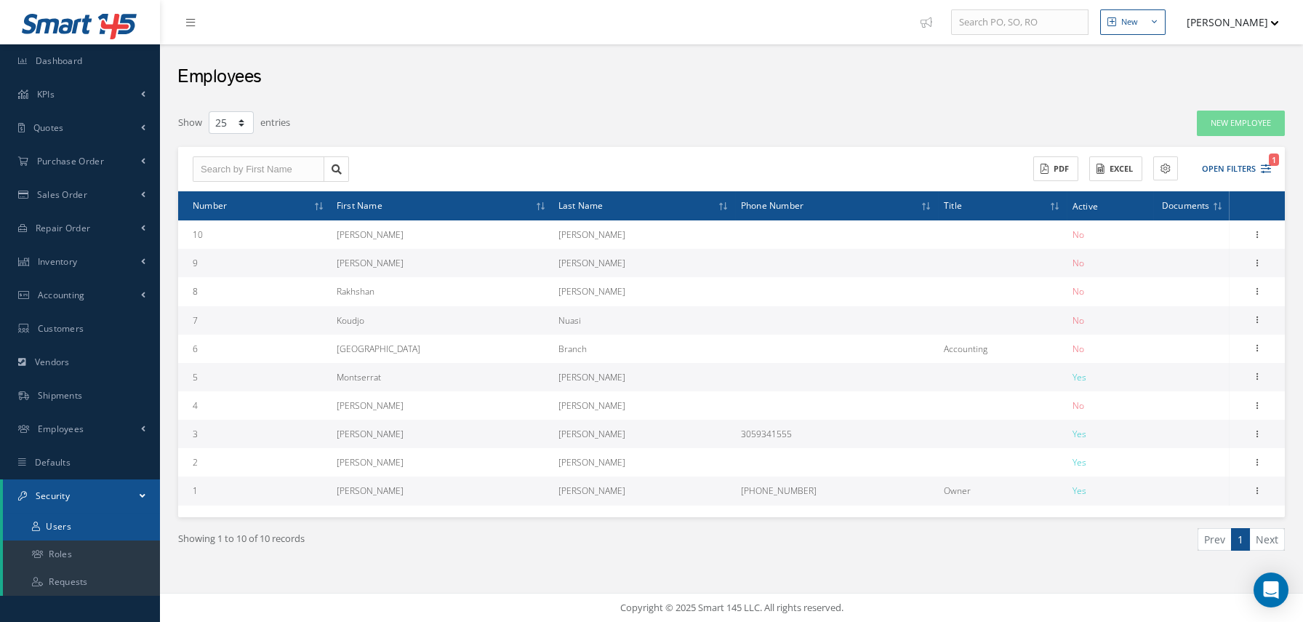
click at [97, 530] on link "Users" at bounding box center [81, 527] width 157 height 28
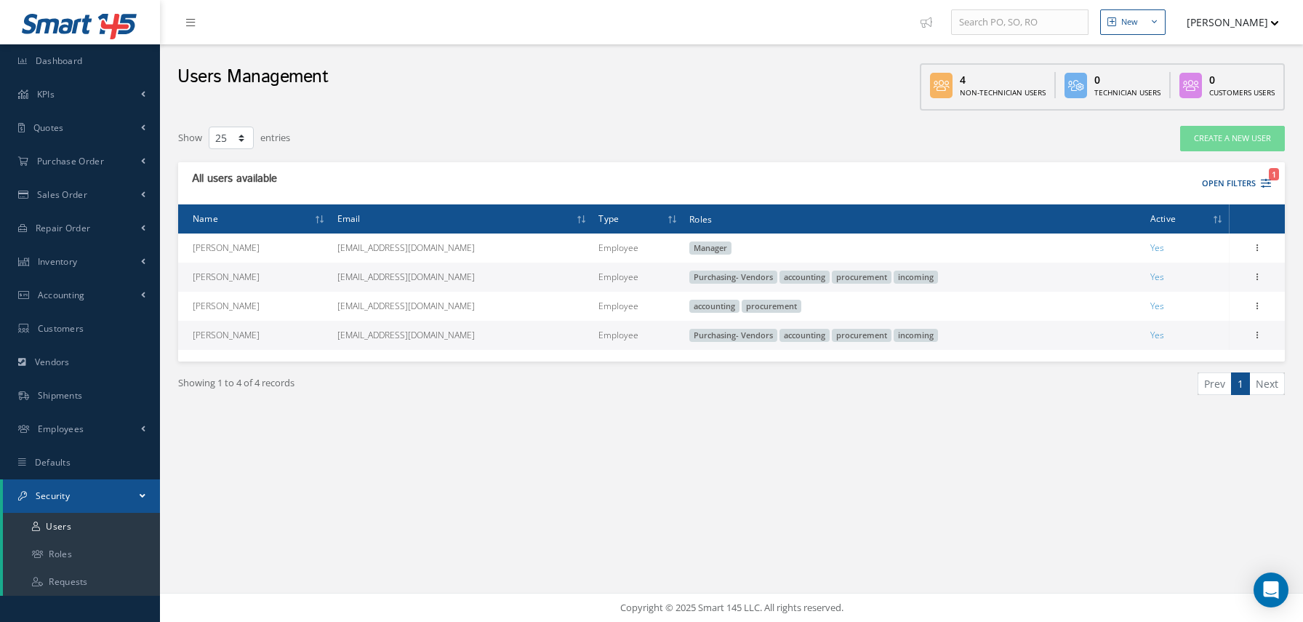
select select "25"
click at [1252, 185] on button "Open Filters 1" at bounding box center [1230, 184] width 82 height 24
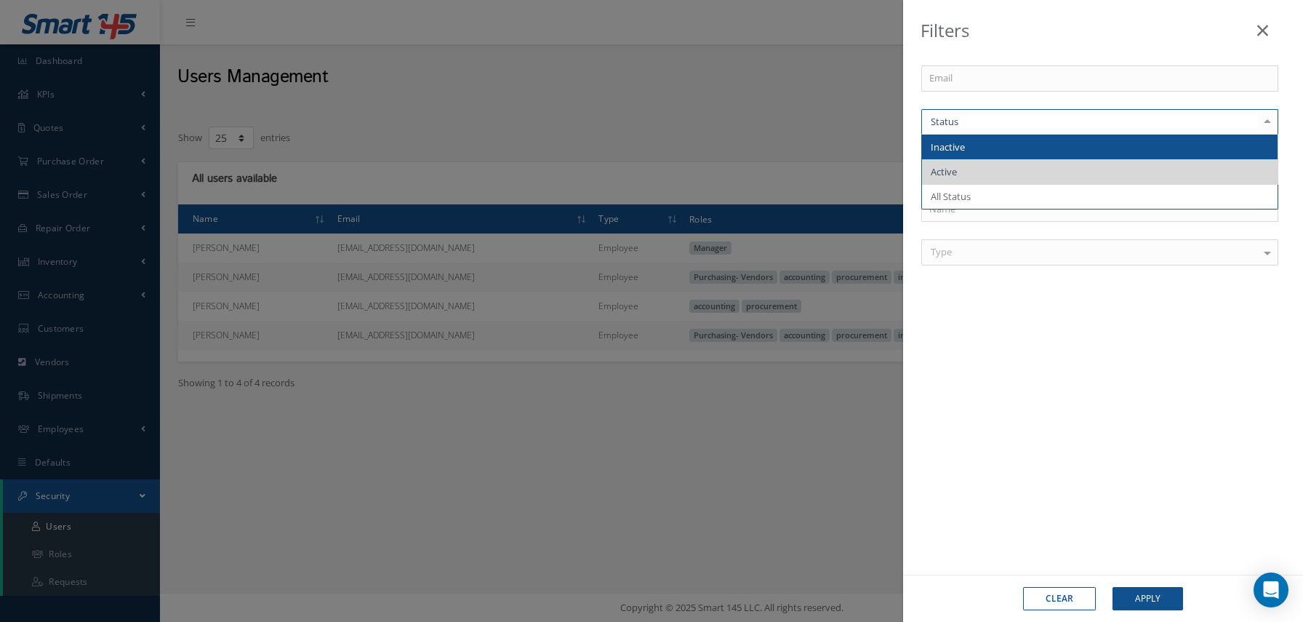
drag, startPoint x: 977, startPoint y: 148, endPoint x: 984, endPoint y: 158, distance: 12.1
click at [976, 147] on span "Inactive" at bounding box center [1100, 147] width 356 height 25
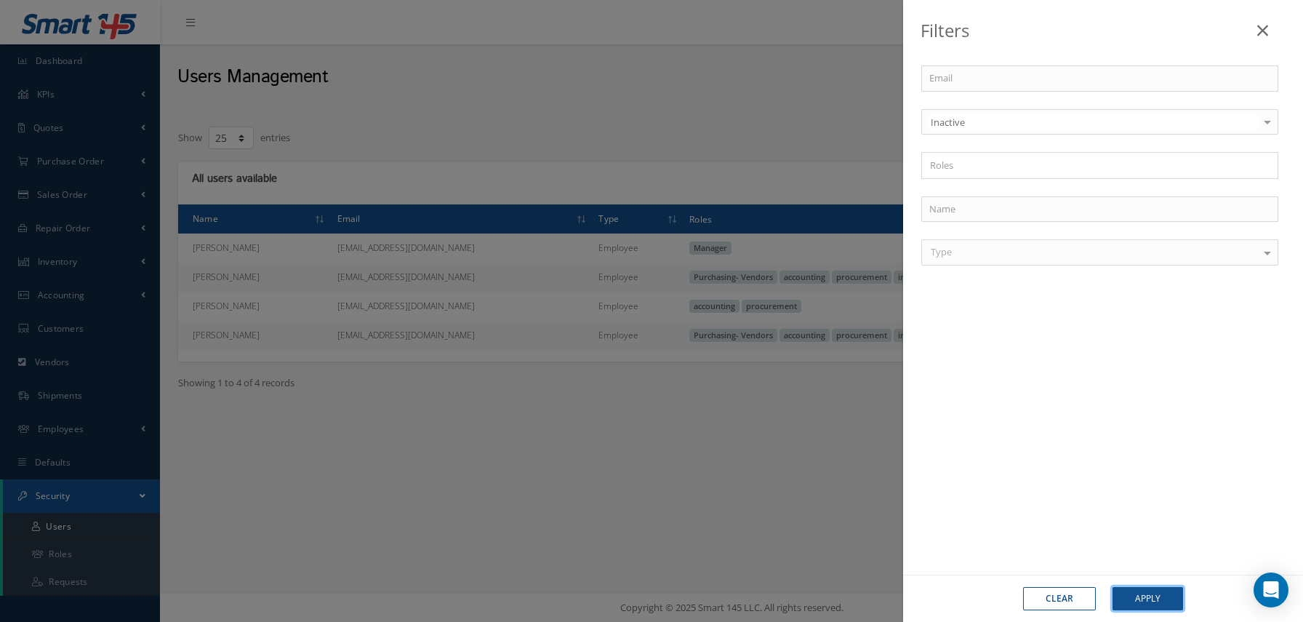
click at [1168, 594] on button "Apply" at bounding box center [1147, 598] width 71 height 23
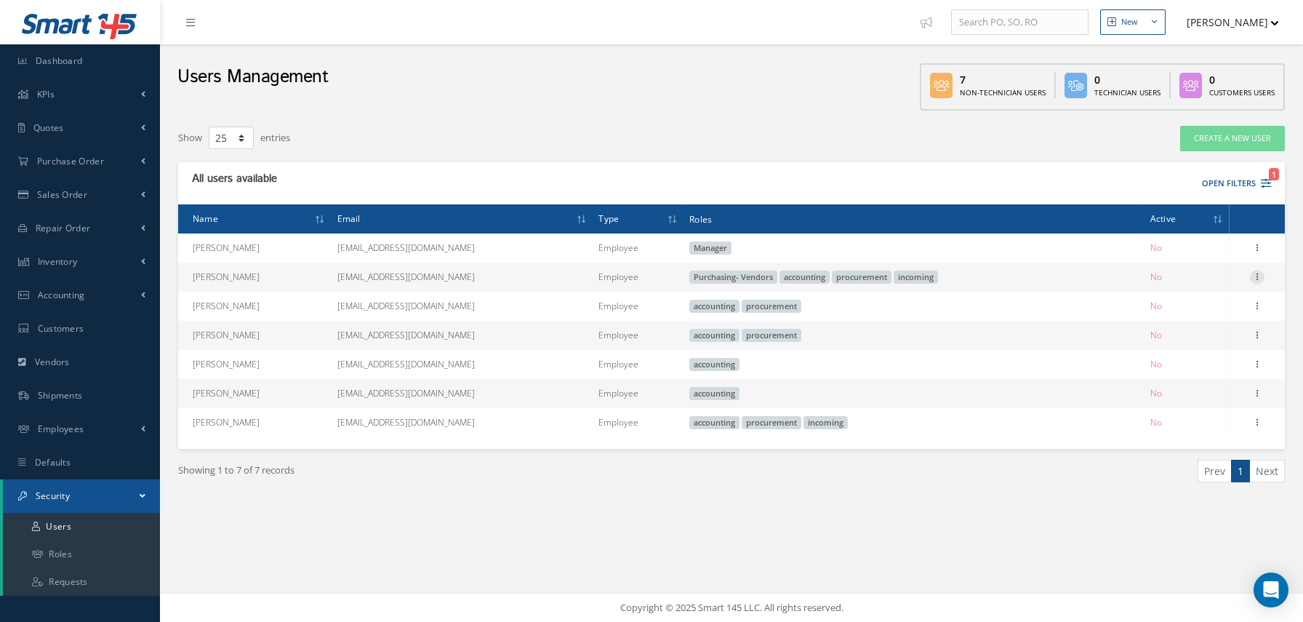
click at [1253, 278] on icon at bounding box center [1257, 276] width 15 height 12
click at [1217, 285] on link "Edit" at bounding box center [1190, 286] width 115 height 19
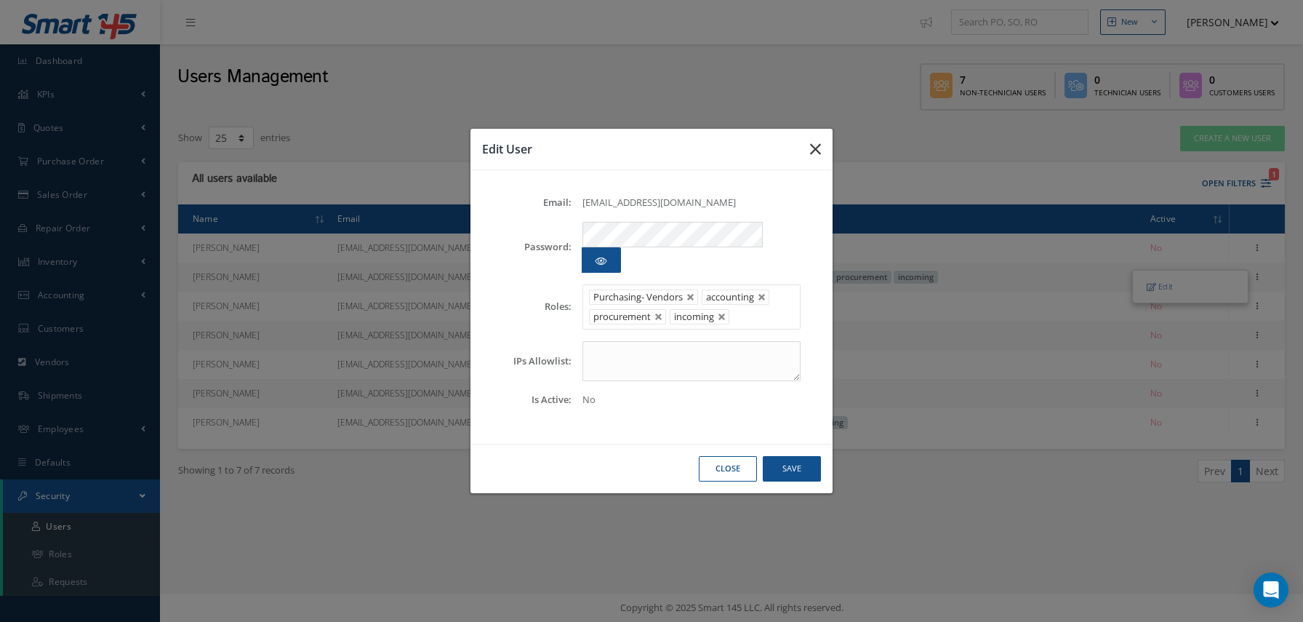
click at [821, 161] on button "button" at bounding box center [815, 149] width 34 height 41
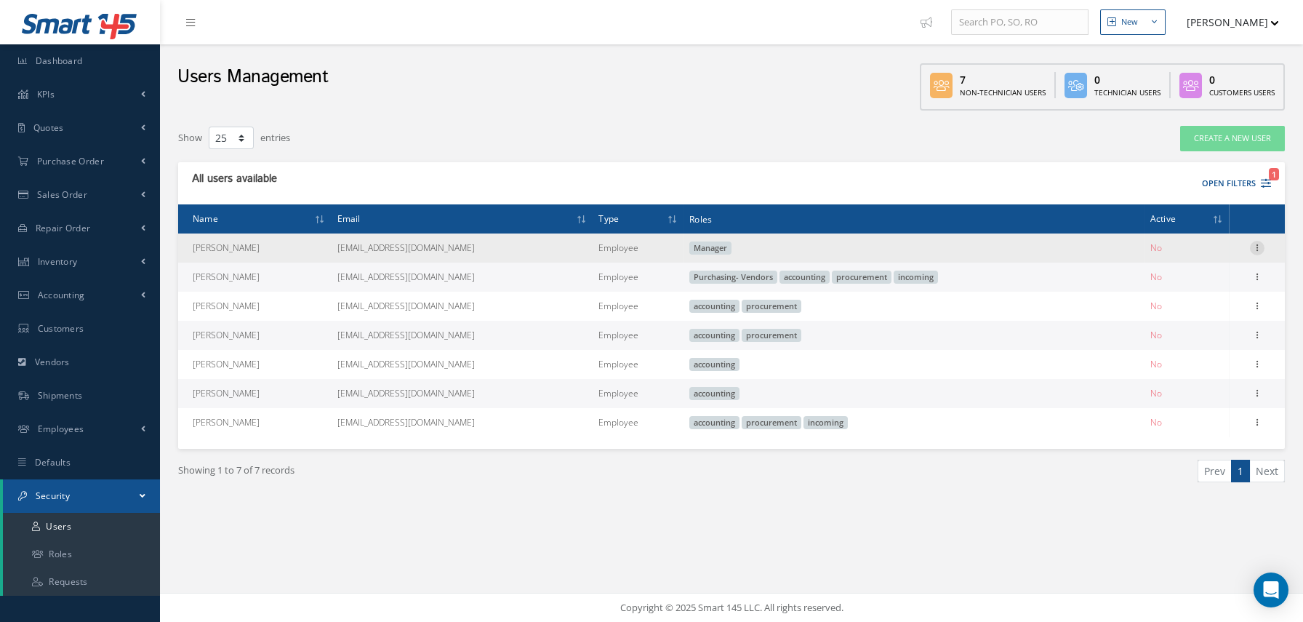
click at [1260, 247] on icon at bounding box center [1257, 247] width 15 height 12
click at [1214, 257] on link "Edit" at bounding box center [1190, 257] width 115 height 19
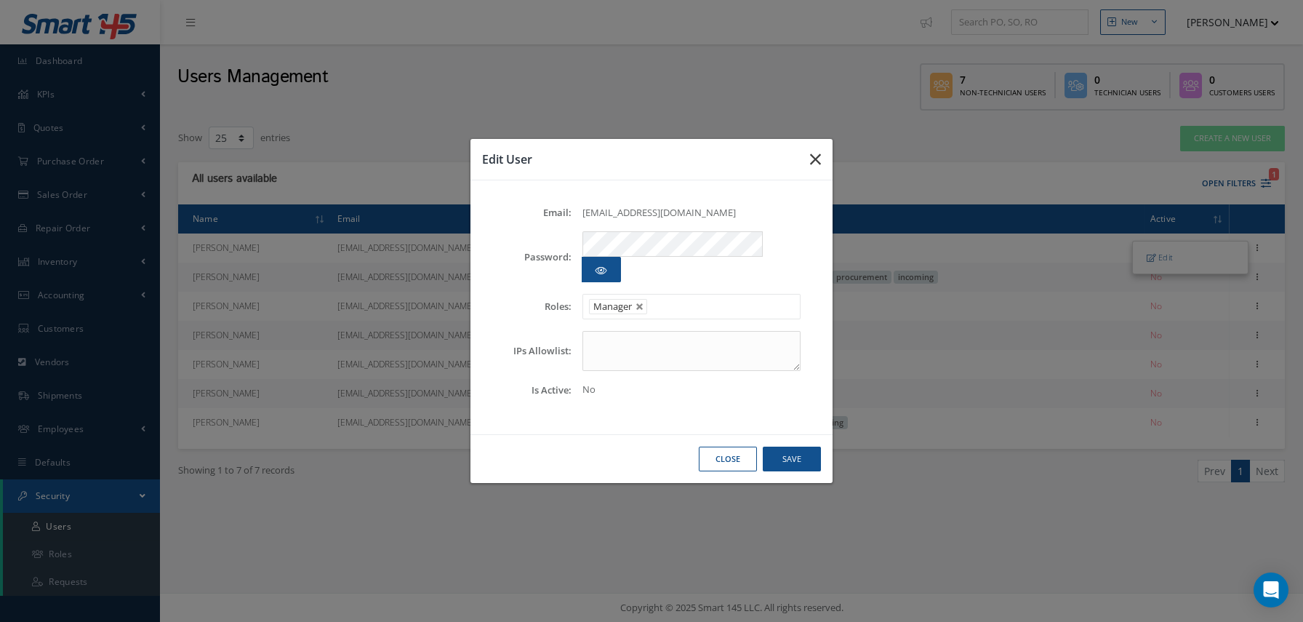
click at [816, 168] on icon "button" at bounding box center [815, 159] width 11 height 17
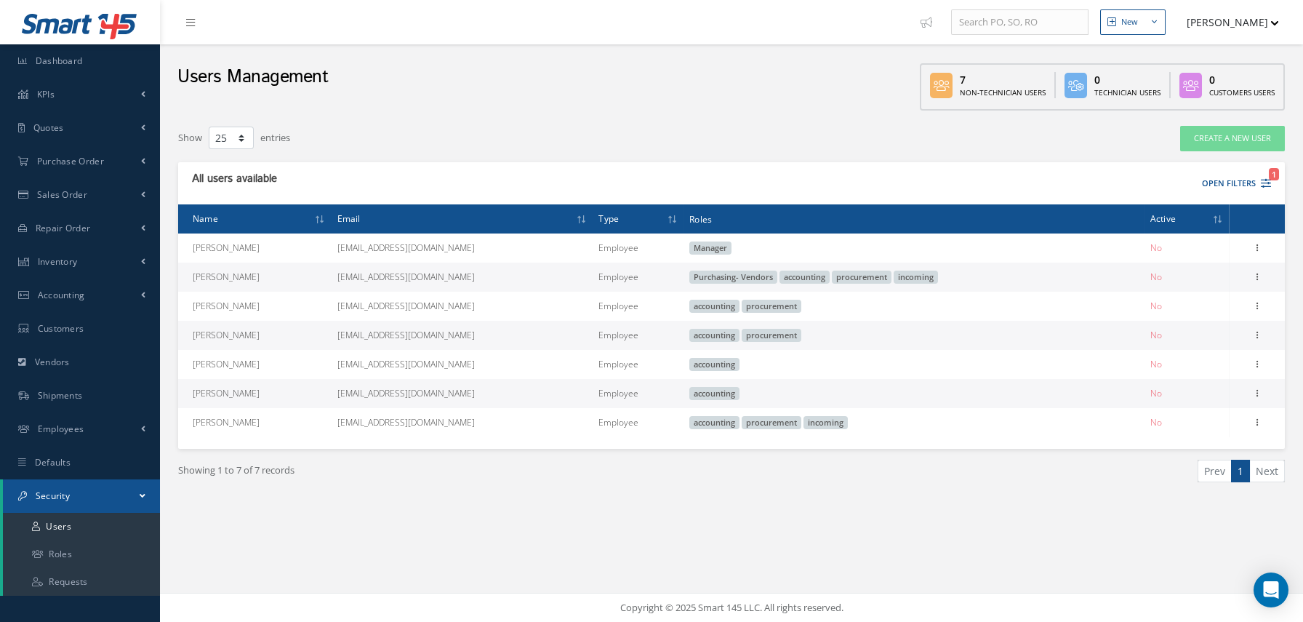
click at [1248, 27] on button "[PERSON_NAME]" at bounding box center [1226, 22] width 106 height 28
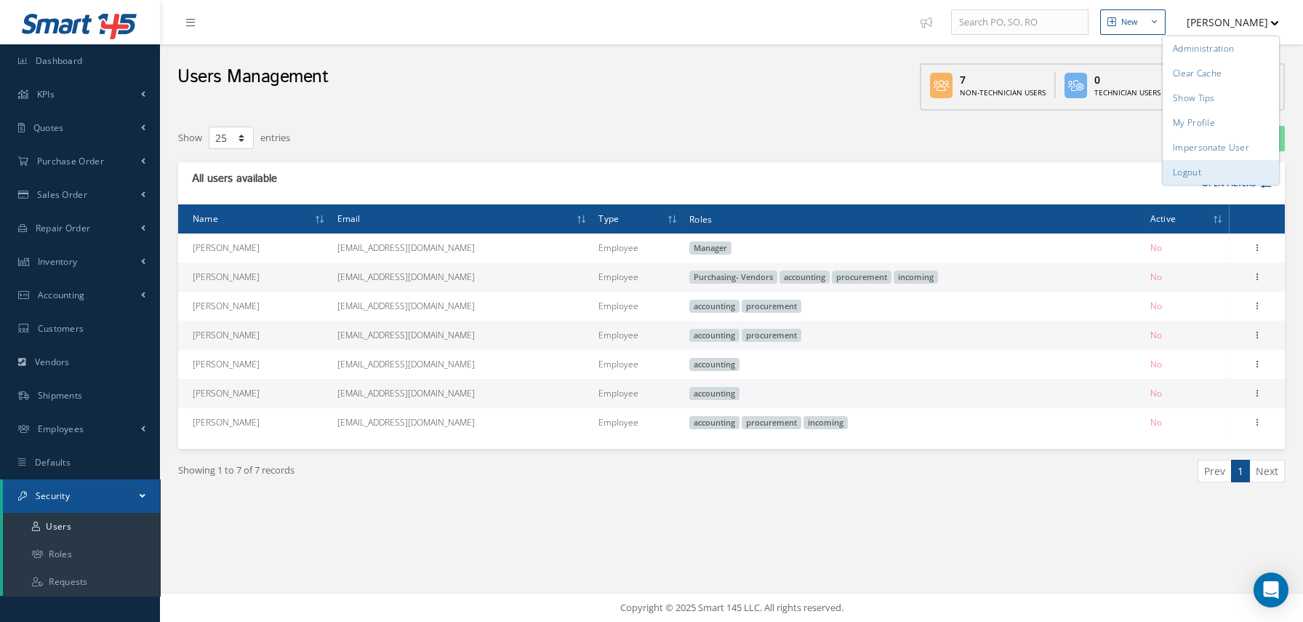
click at [1241, 175] on link "Logout" at bounding box center [1221, 172] width 116 height 25
